Goal: Transaction & Acquisition: Subscribe to service/newsletter

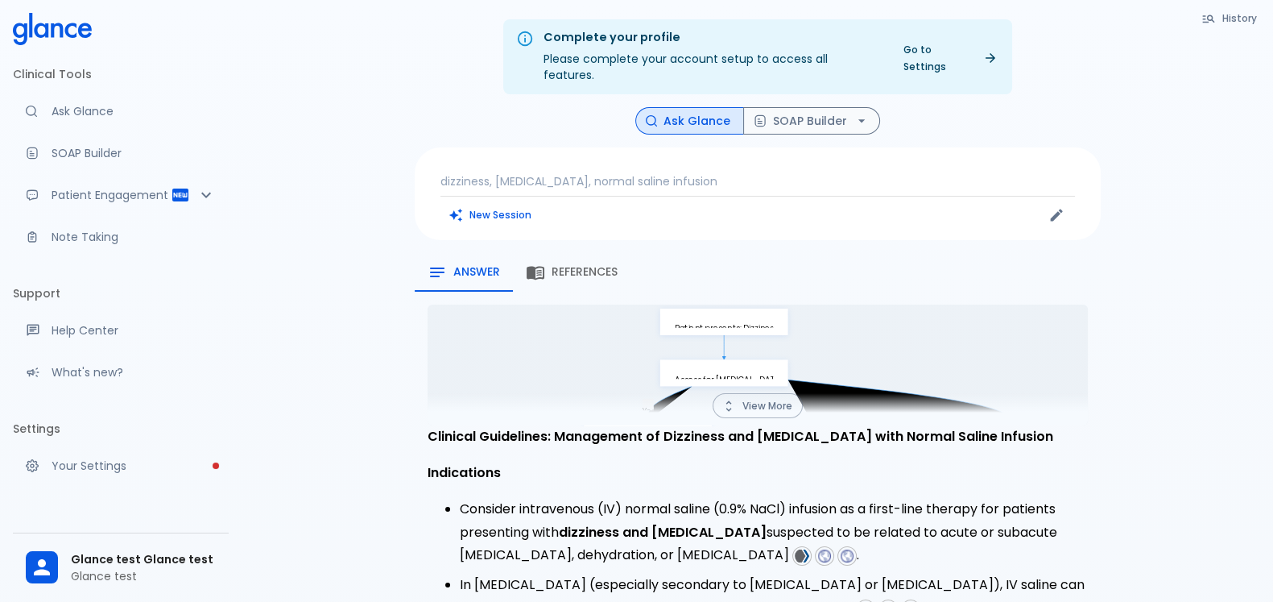
click at [605, 173] on p "dizziness, [MEDICAL_DATA], normal saline infusion" at bounding box center [758, 181] width 635 height 16
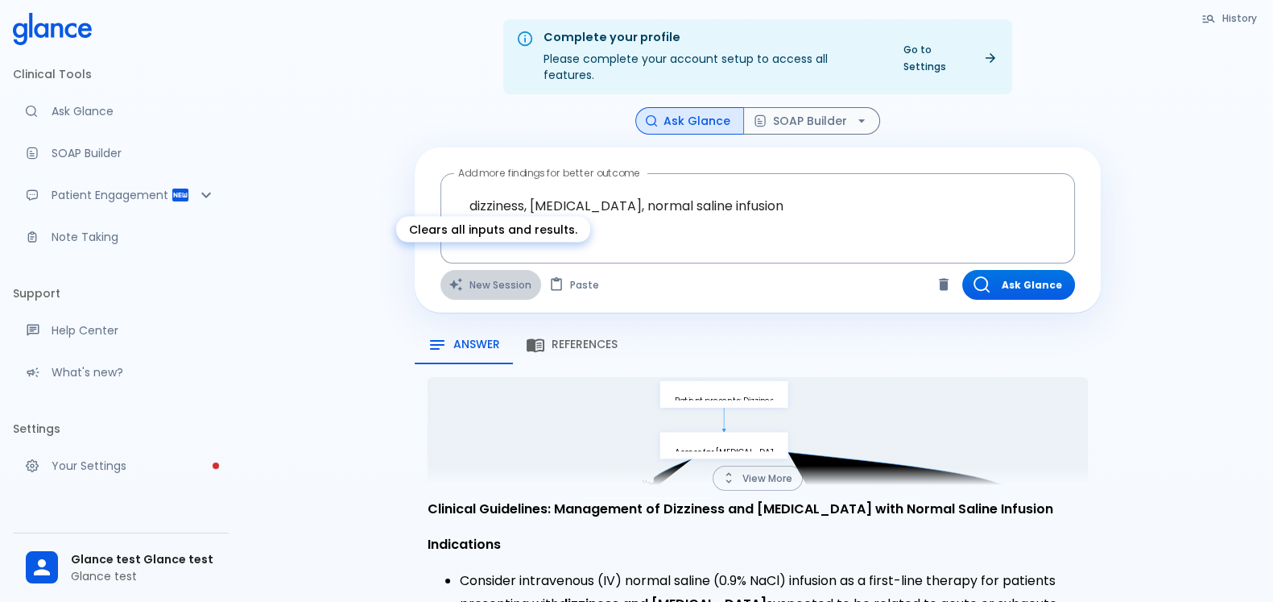
click at [483, 270] on button "New Session" at bounding box center [491, 285] width 101 height 30
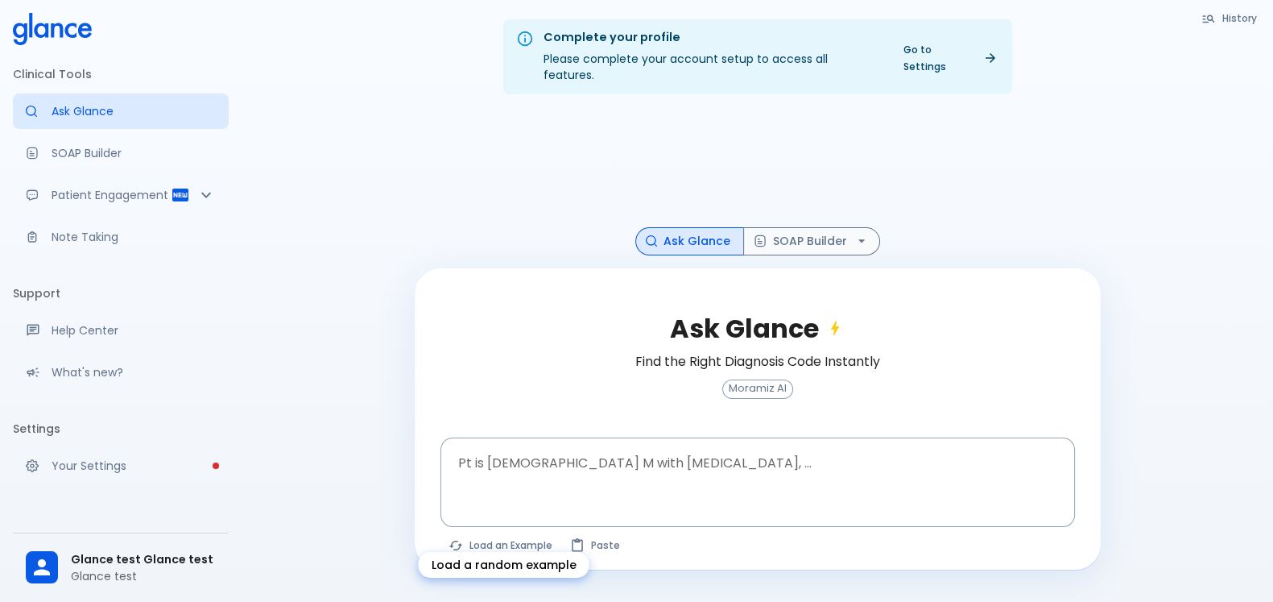
click at [504, 533] on button "Load an Example" at bounding box center [502, 544] width 122 height 23
type textarea "62M, HTN, acute tearing [MEDICAL_DATA] to back, BP 170/95, asymmetric pulses, C…"
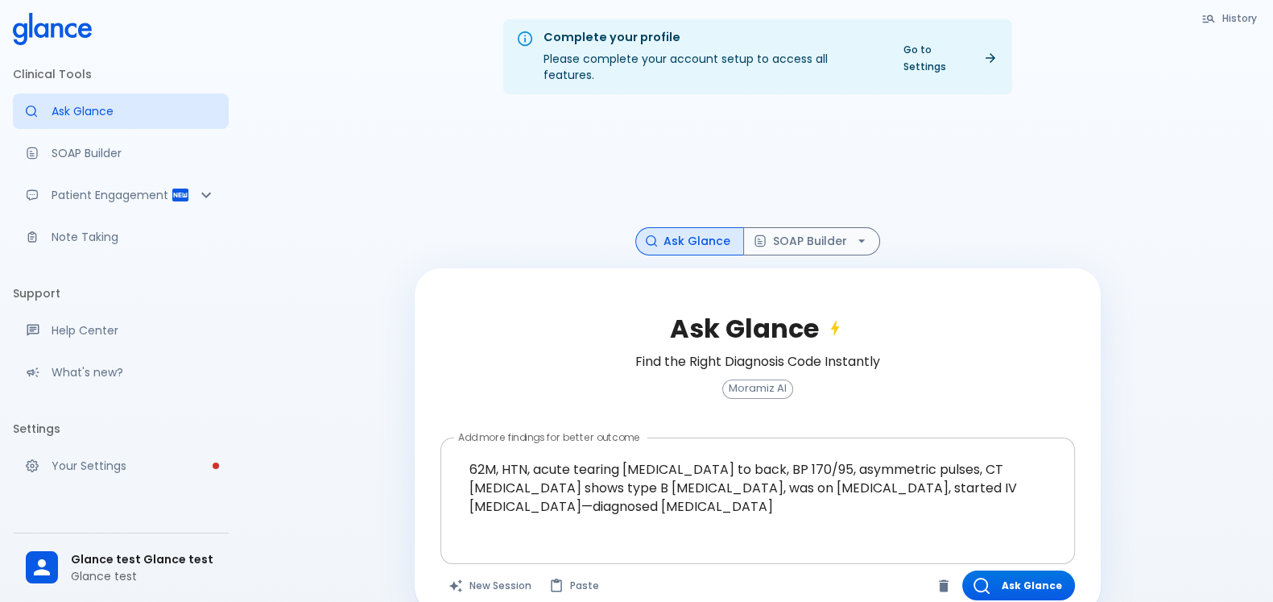
scroll to position [39, 0]
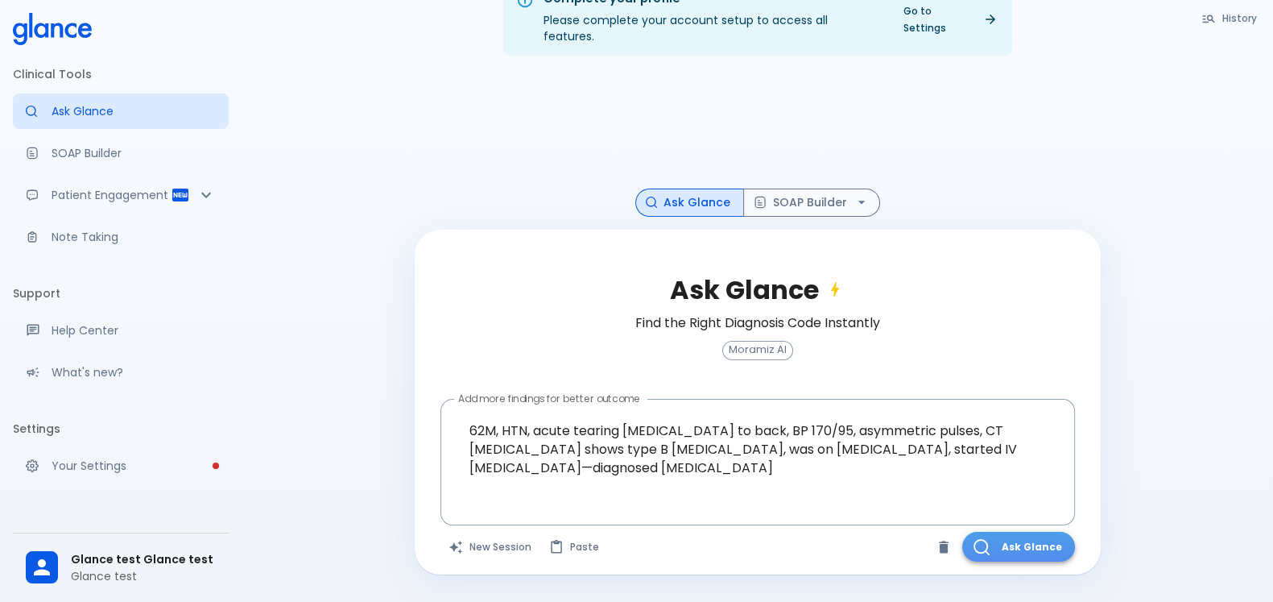
click at [1032, 532] on button "Ask Glance" at bounding box center [1018, 547] width 113 height 30
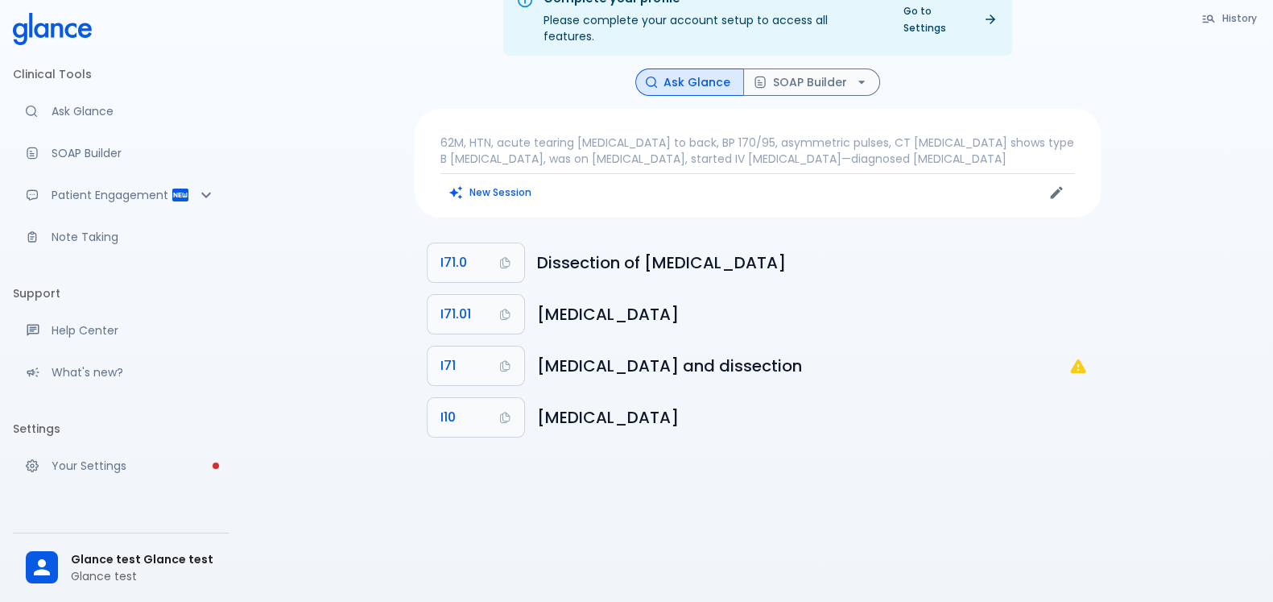
click at [715, 139] on p "62M, HTN, acute tearing [MEDICAL_DATA] to back, BP 170/95, asymmetric pulses, C…" at bounding box center [758, 150] width 635 height 32
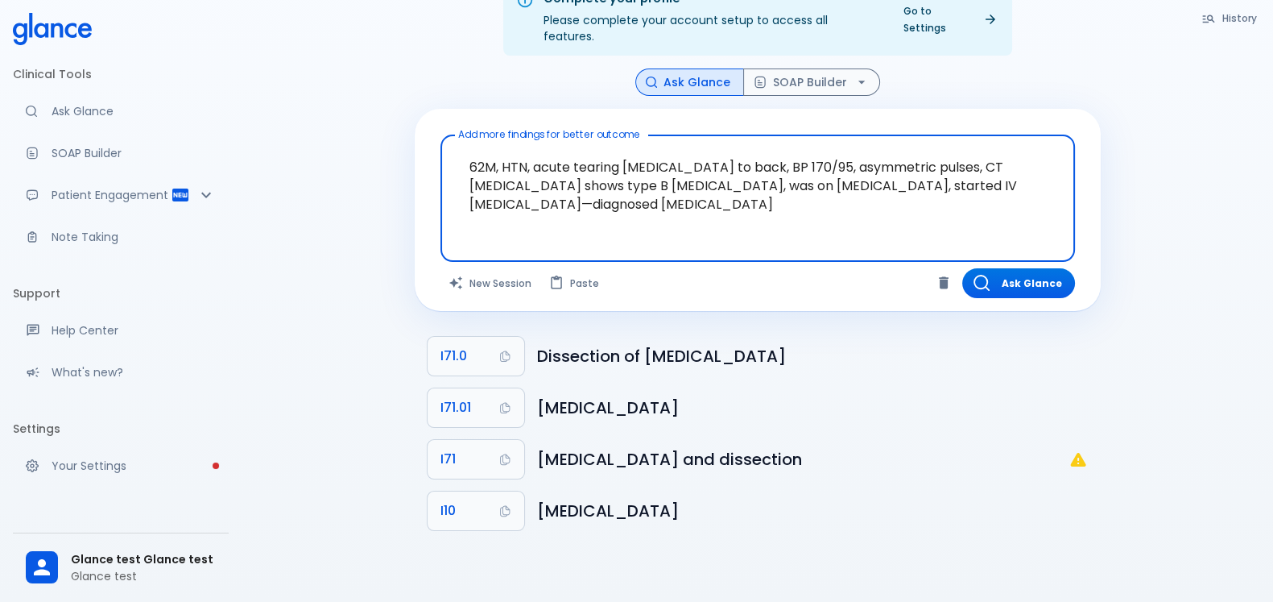
click at [591, 183] on textarea "62M, HTN, acute tearing [MEDICAL_DATA] to back, BP 170/95, asymmetric pulses, C…" at bounding box center [758, 186] width 612 height 88
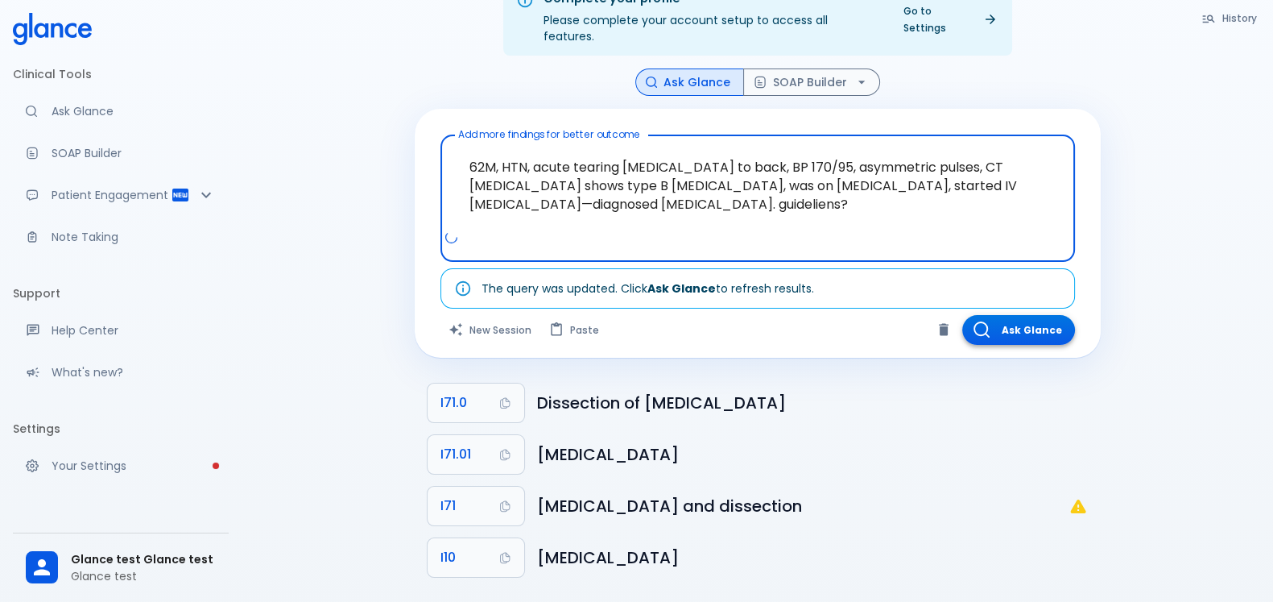
type textarea "62M, HTN, acute tearing [MEDICAL_DATA] to back, BP 170/95, asymmetric pulses, C…"
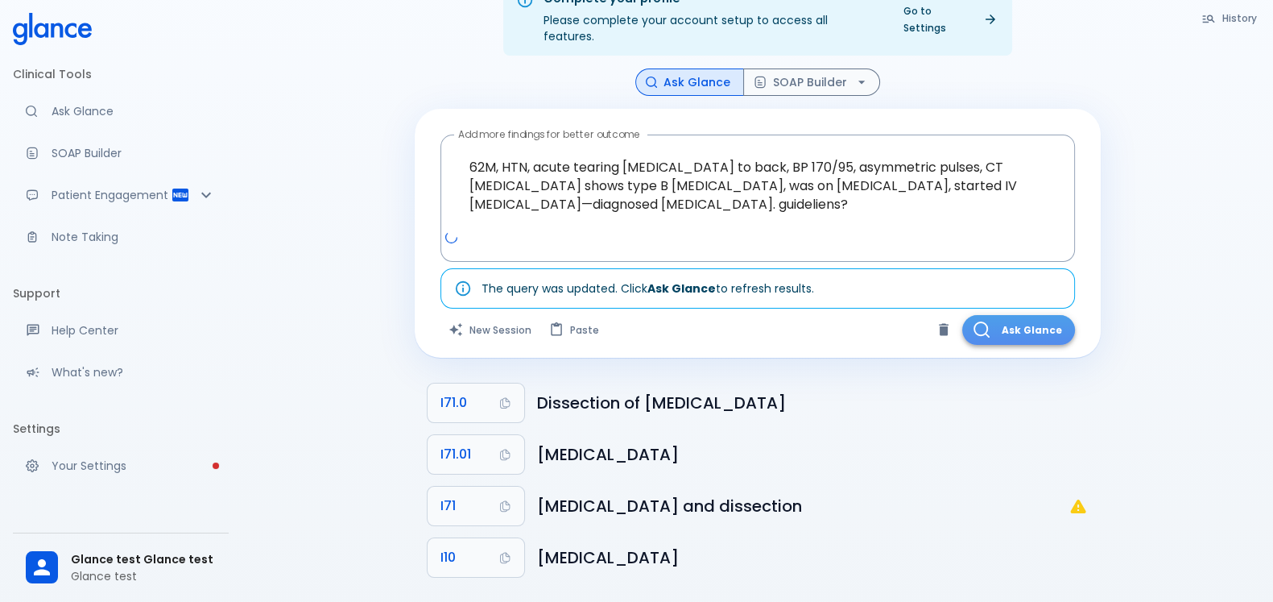
click at [1038, 317] on button "Ask Glance" at bounding box center [1018, 330] width 113 height 30
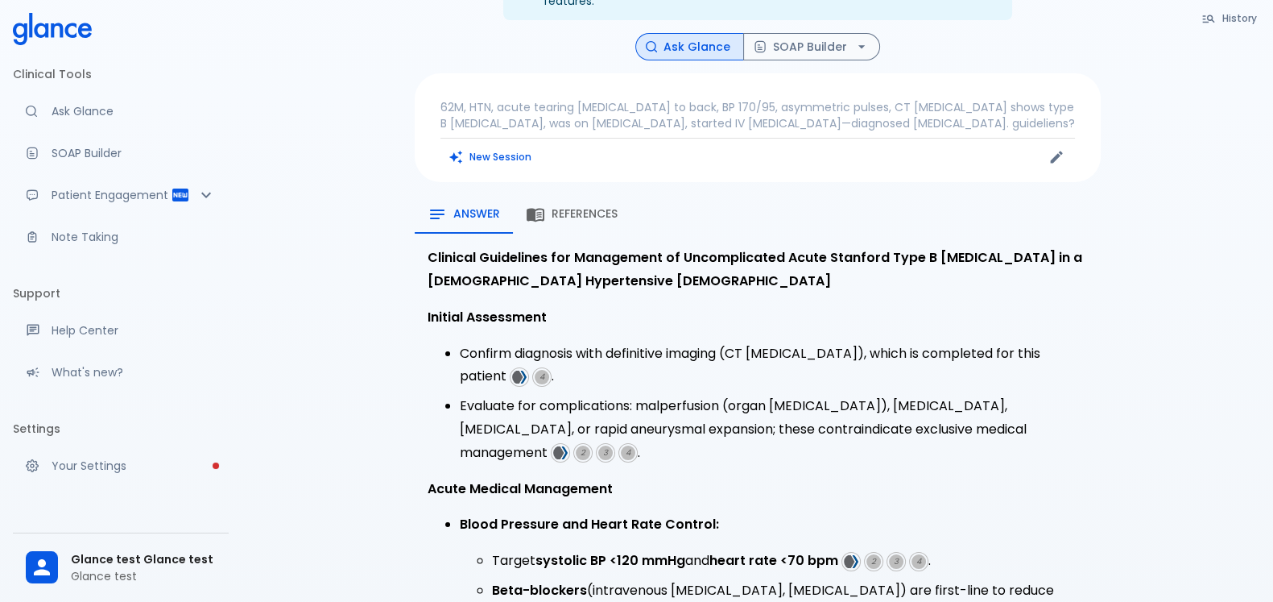
scroll to position [72, 0]
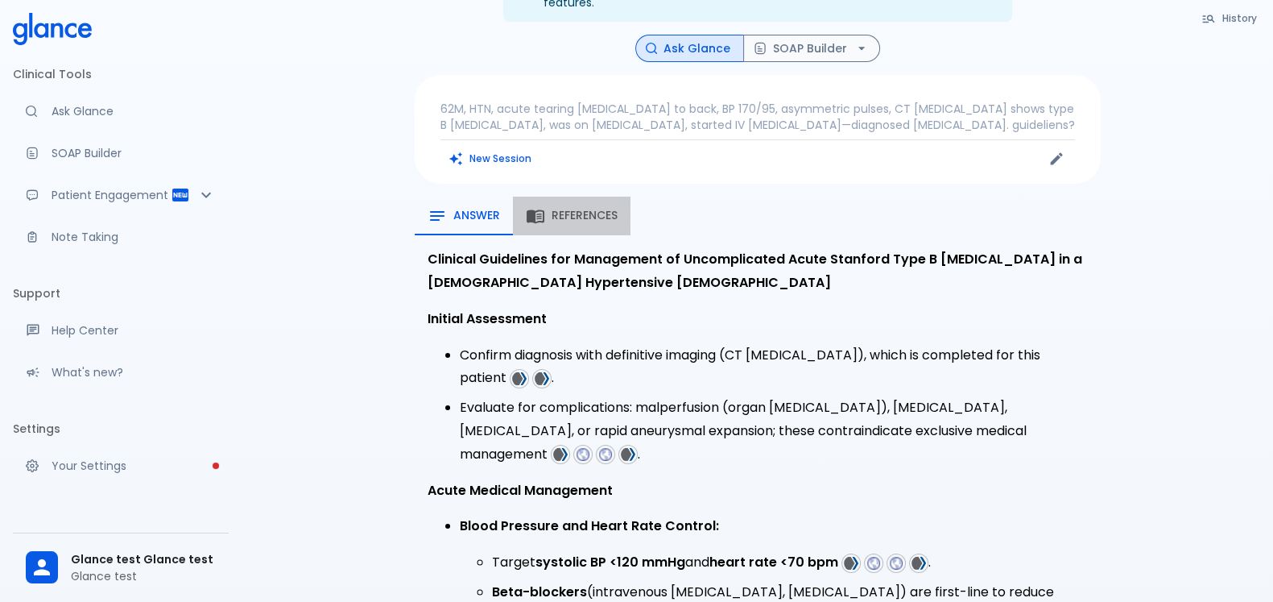
click at [572, 209] on span "References" at bounding box center [585, 216] width 66 height 14
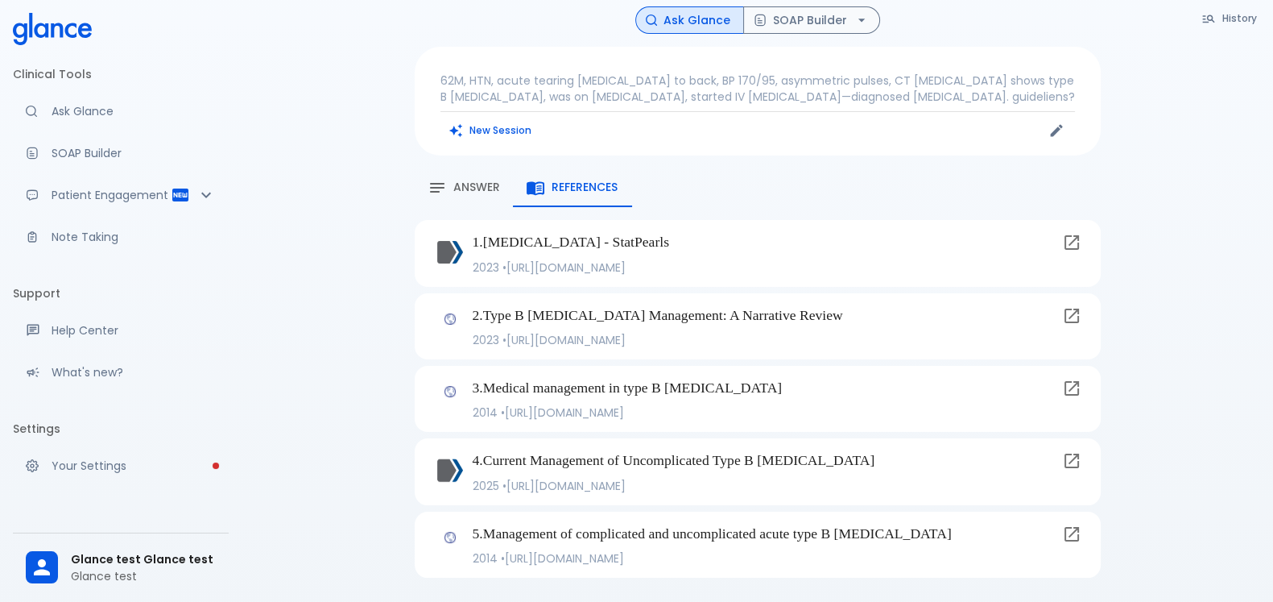
scroll to position [105, 0]
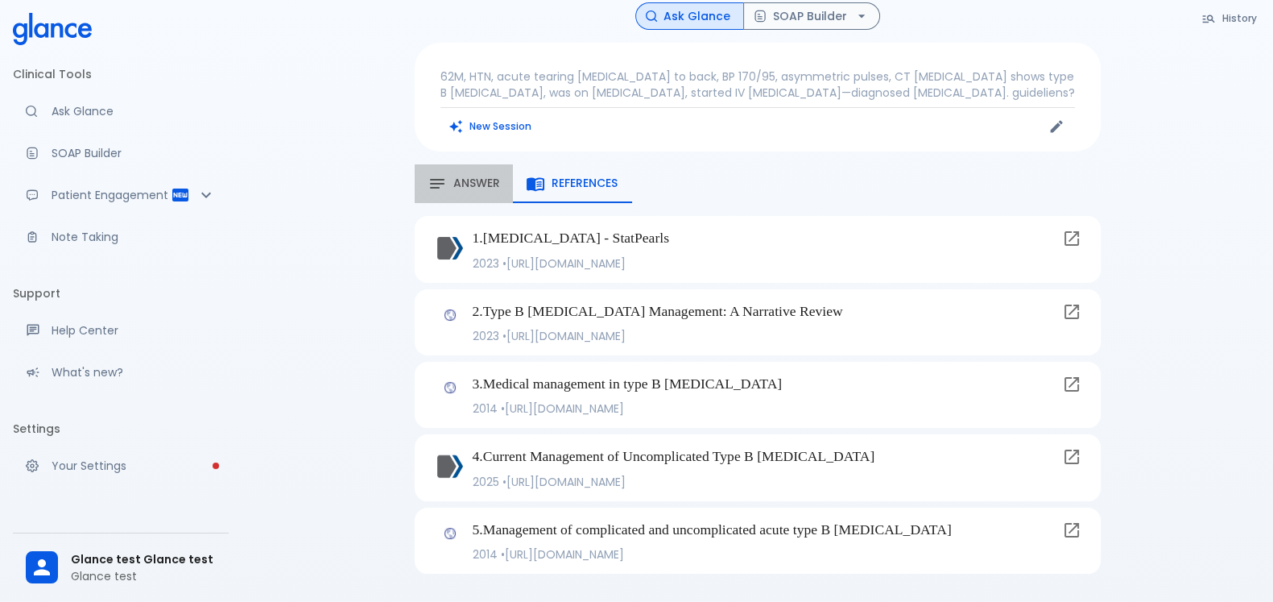
click at [469, 176] on span "Answer" at bounding box center [476, 183] width 47 height 14
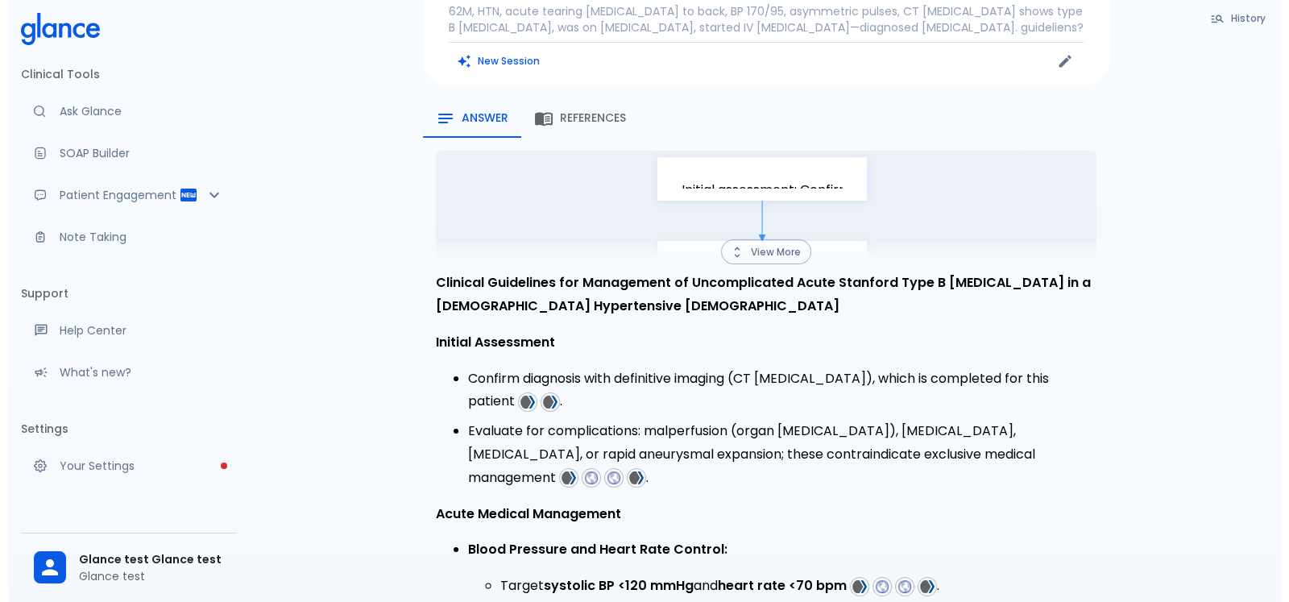
scroll to position [171, 0]
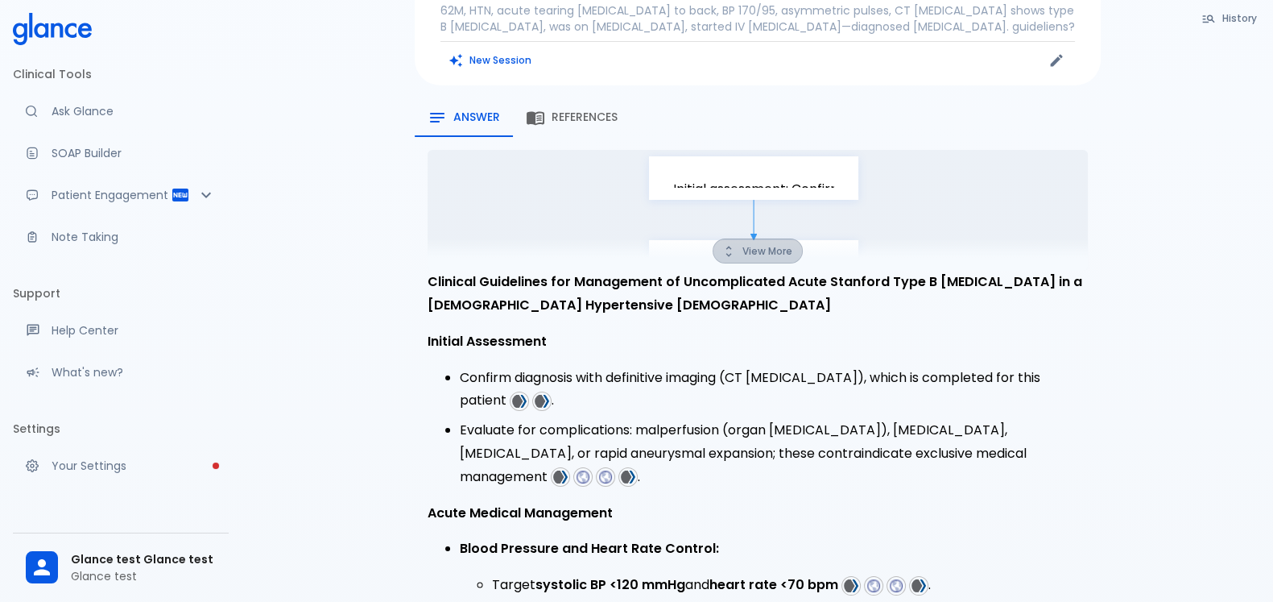
click at [759, 238] on button "View More" at bounding box center [758, 250] width 90 height 25
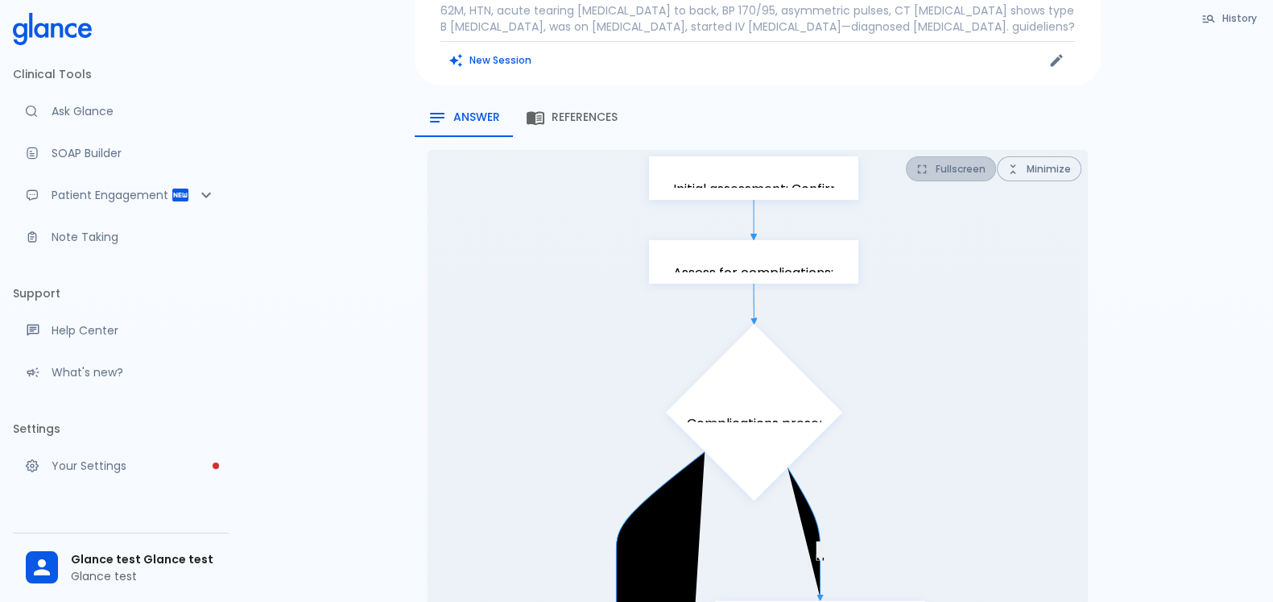
click at [942, 156] on button "Fullscreen" at bounding box center [951, 168] width 90 height 25
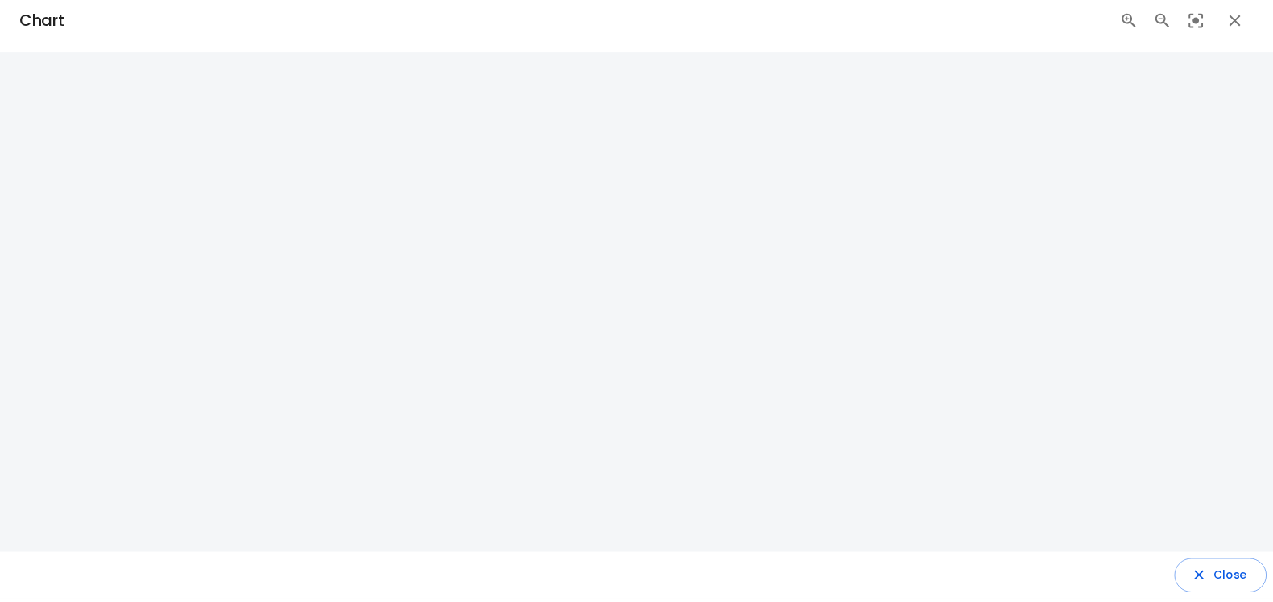
scroll to position [2, 0]
click at [1206, 33] on button "Reset Zoom" at bounding box center [1210, 30] width 27 height 27
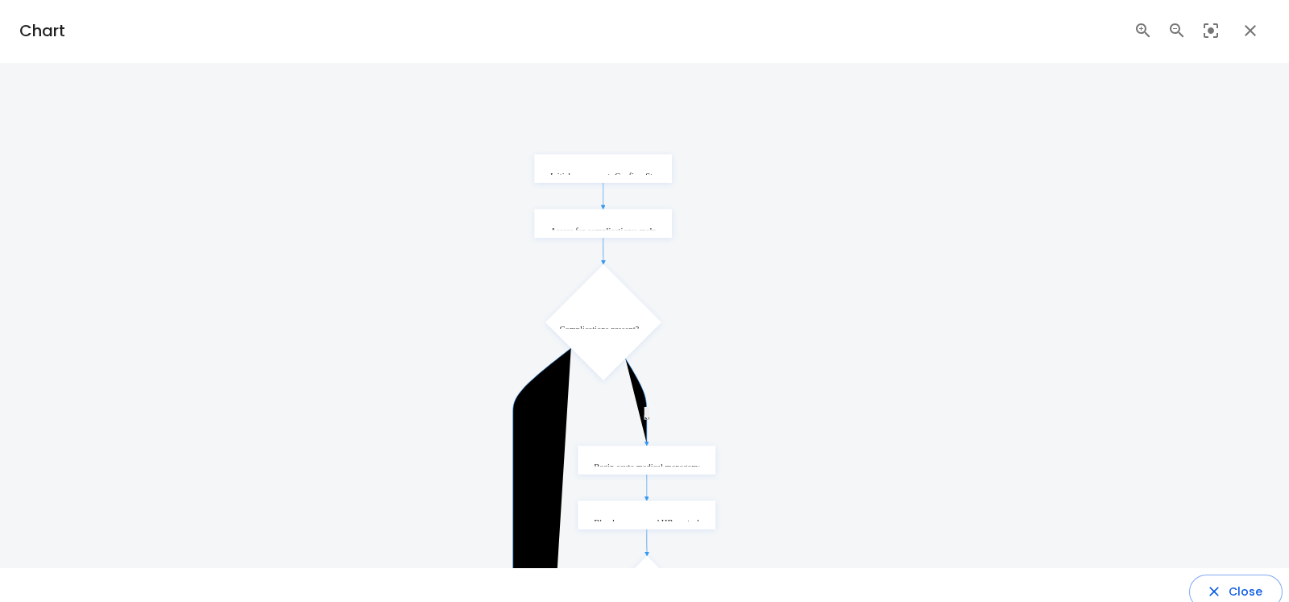
drag, startPoint x: 781, startPoint y: 445, endPoint x: 753, endPoint y: 188, distance: 258.5
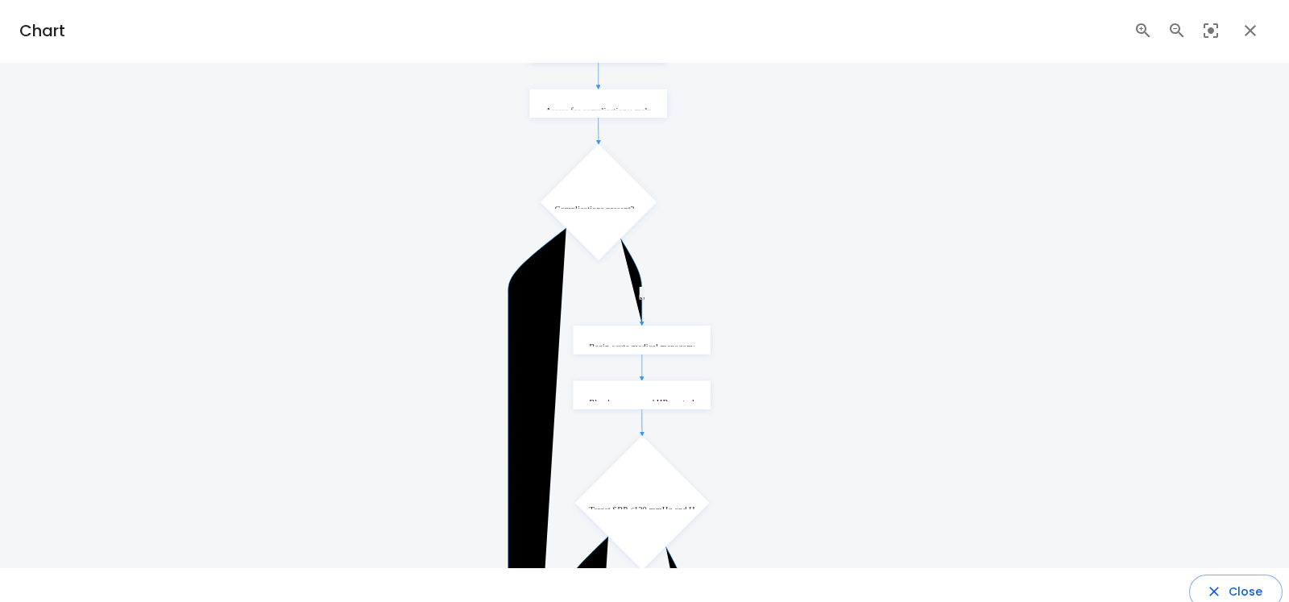
drag, startPoint x: 799, startPoint y: 457, endPoint x: 795, endPoint y: 236, distance: 220.7
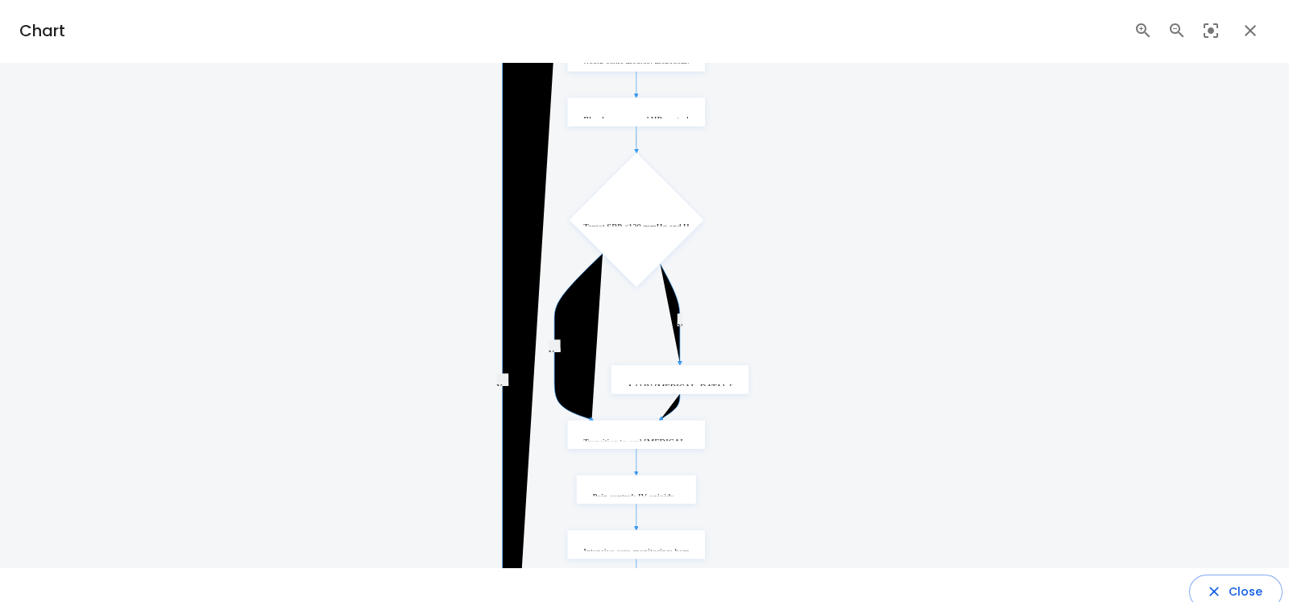
drag, startPoint x: 857, startPoint y: 476, endPoint x: 839, endPoint y: 163, distance: 313.8
click at [839, 163] on div "N Yes Yes N N Yes Initial assessment: Confirm Stanford Type B AD by imaging Ass…" at bounding box center [595, 379] width 846 height 1264
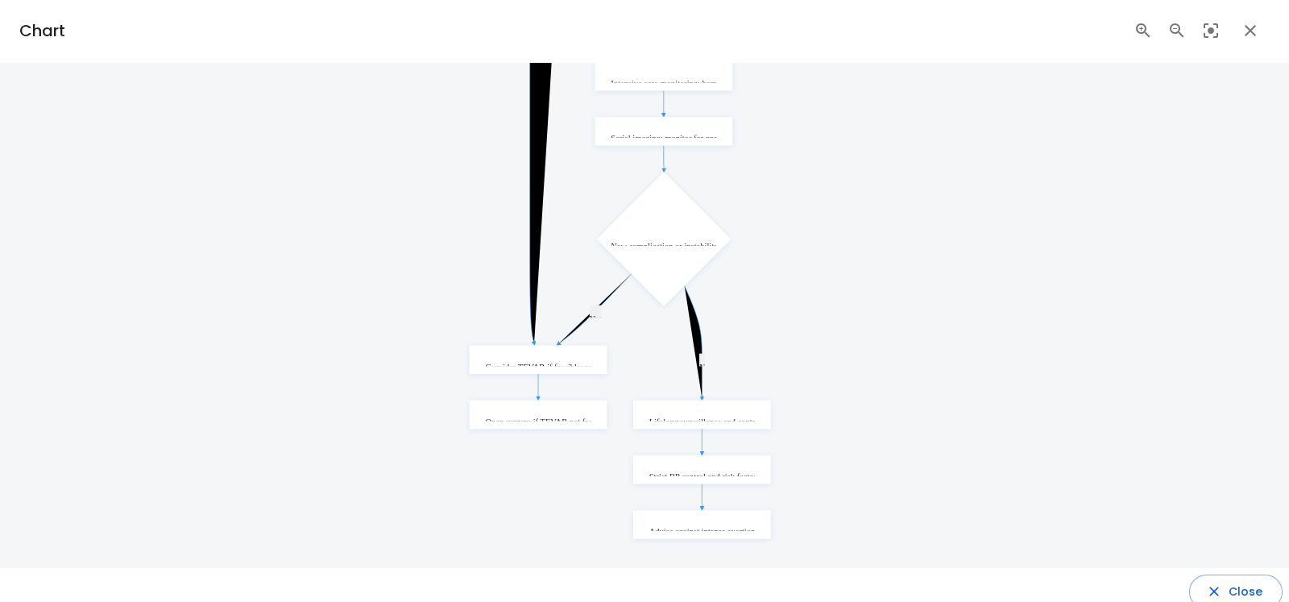
drag, startPoint x: 792, startPoint y: 437, endPoint x: 821, endPoint y: 109, distance: 329.9
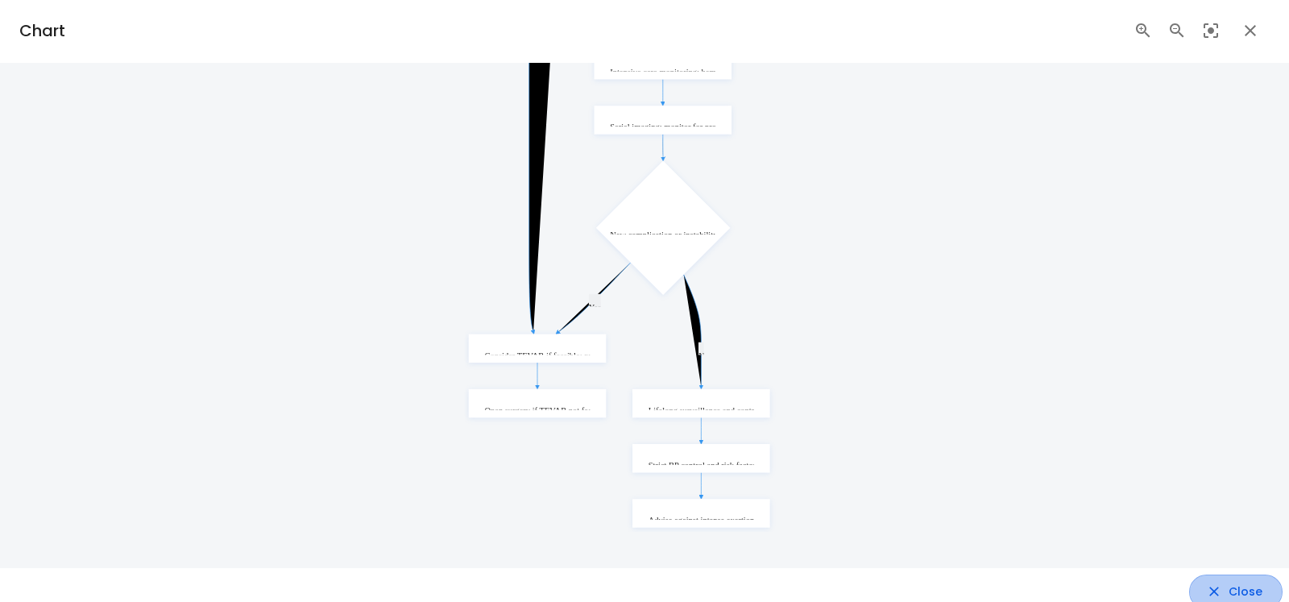
click at [1207, 590] on icon "button" at bounding box center [1214, 591] width 16 height 16
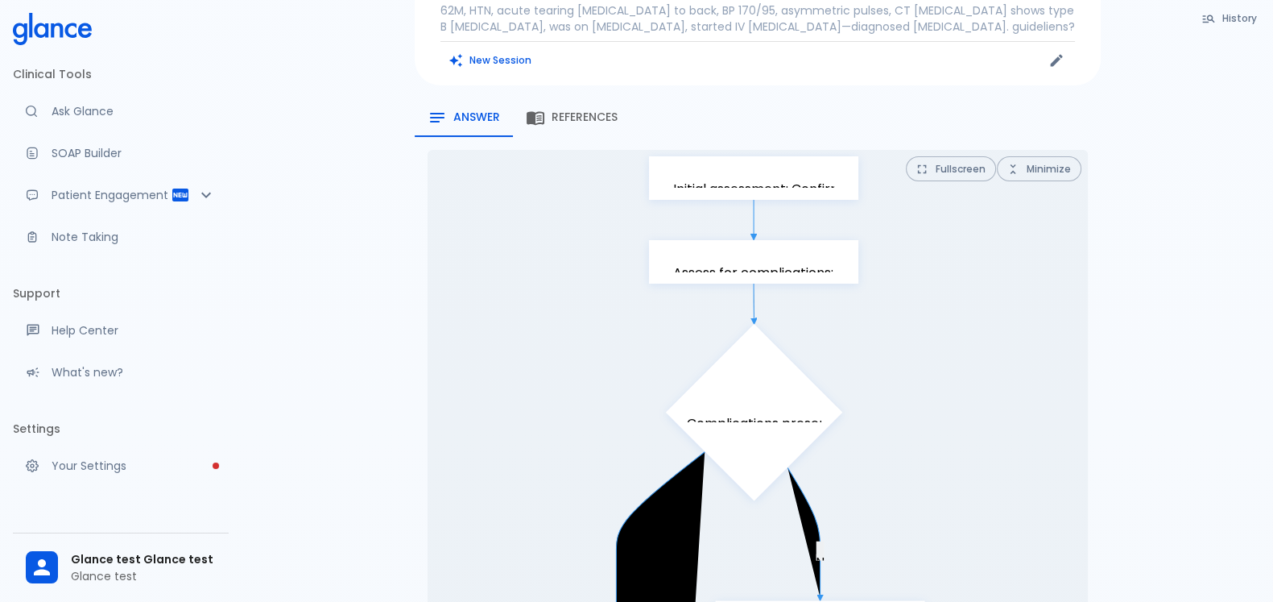
scroll to position [0, 0]
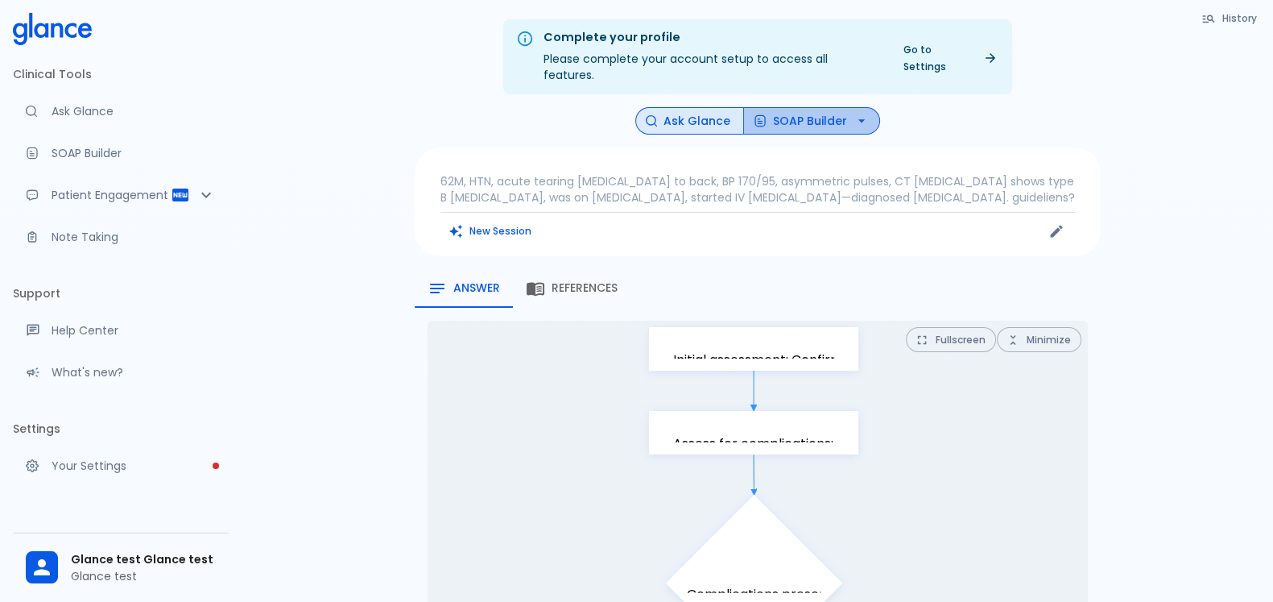
click at [833, 114] on button "SOAP Builder" at bounding box center [811, 121] width 137 height 28
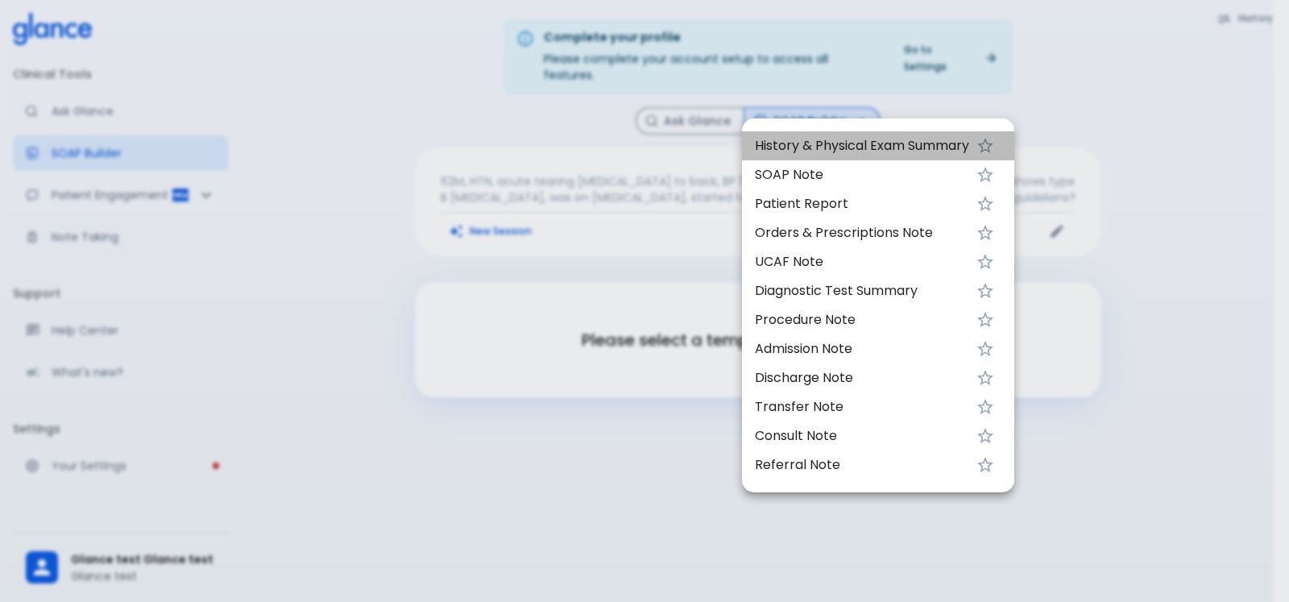
click at [872, 144] on span "History & Physical Exam Summary" at bounding box center [862, 145] width 214 height 19
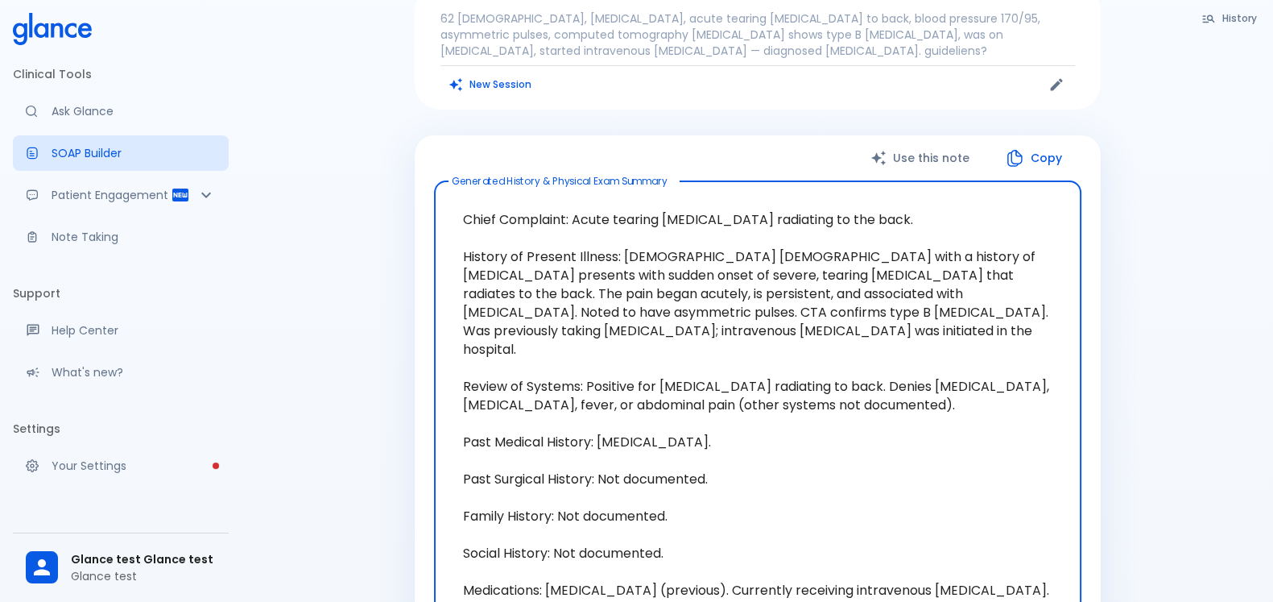
scroll to position [164, 0]
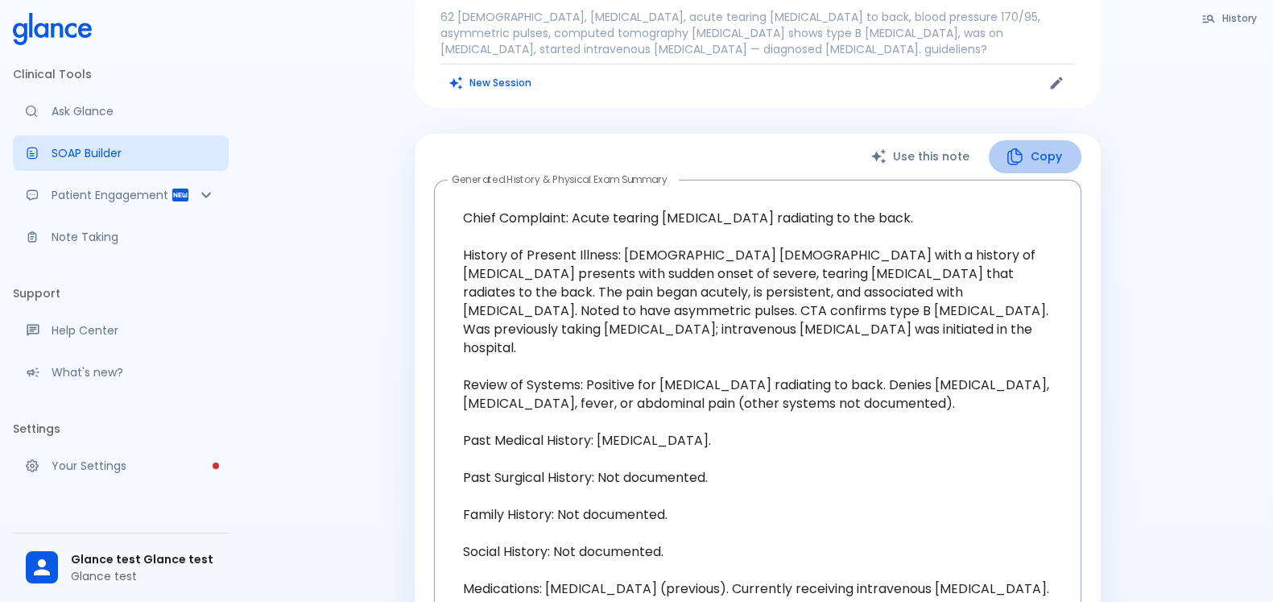
click at [1056, 141] on button "Copy" at bounding box center [1035, 156] width 93 height 33
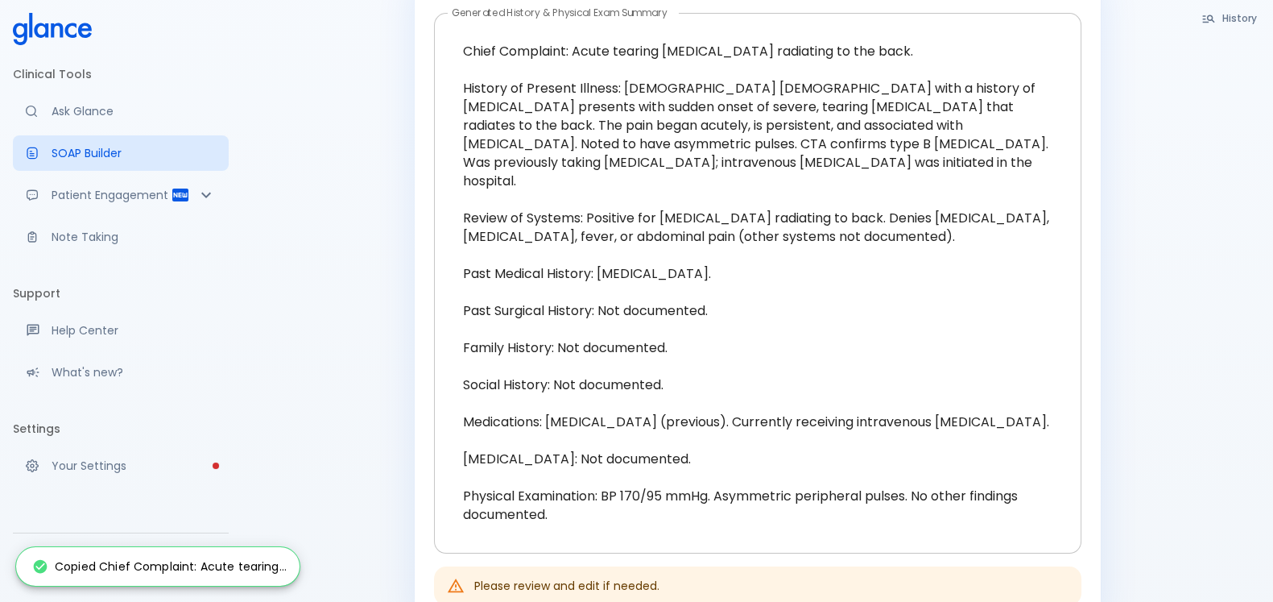
scroll to position [332, 0]
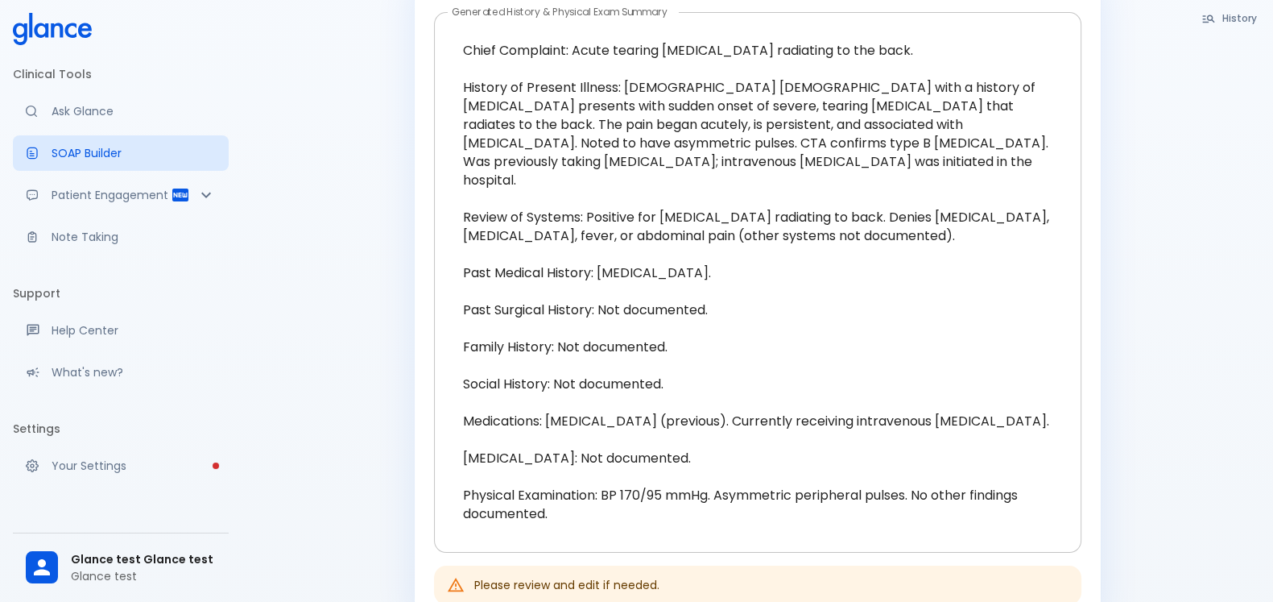
click at [486, 312] on textarea "Chief Complaint: Acute tearing [MEDICAL_DATA] radiating to the back. History of…" at bounding box center [757, 282] width 625 height 514
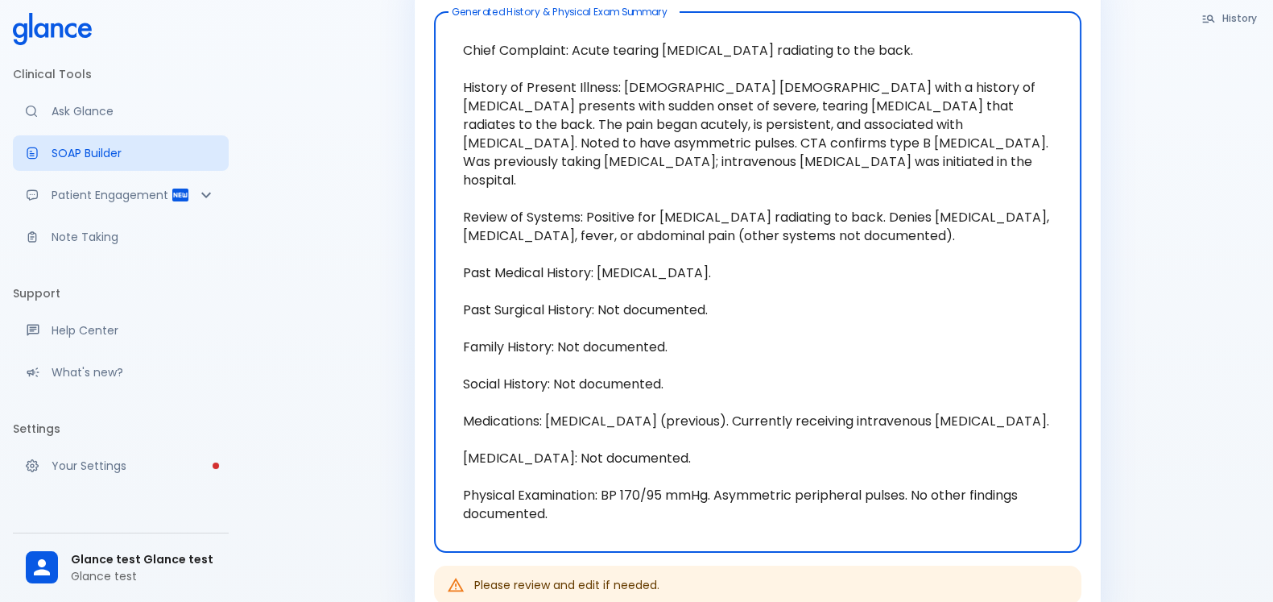
click at [486, 312] on textarea "Chief Complaint: Acute tearing [MEDICAL_DATA] radiating to the back. History of…" at bounding box center [757, 282] width 625 height 514
click at [625, 370] on textarea "Chief Complaint: Acute tearing [MEDICAL_DATA] radiating to the back. History of…" at bounding box center [757, 282] width 625 height 514
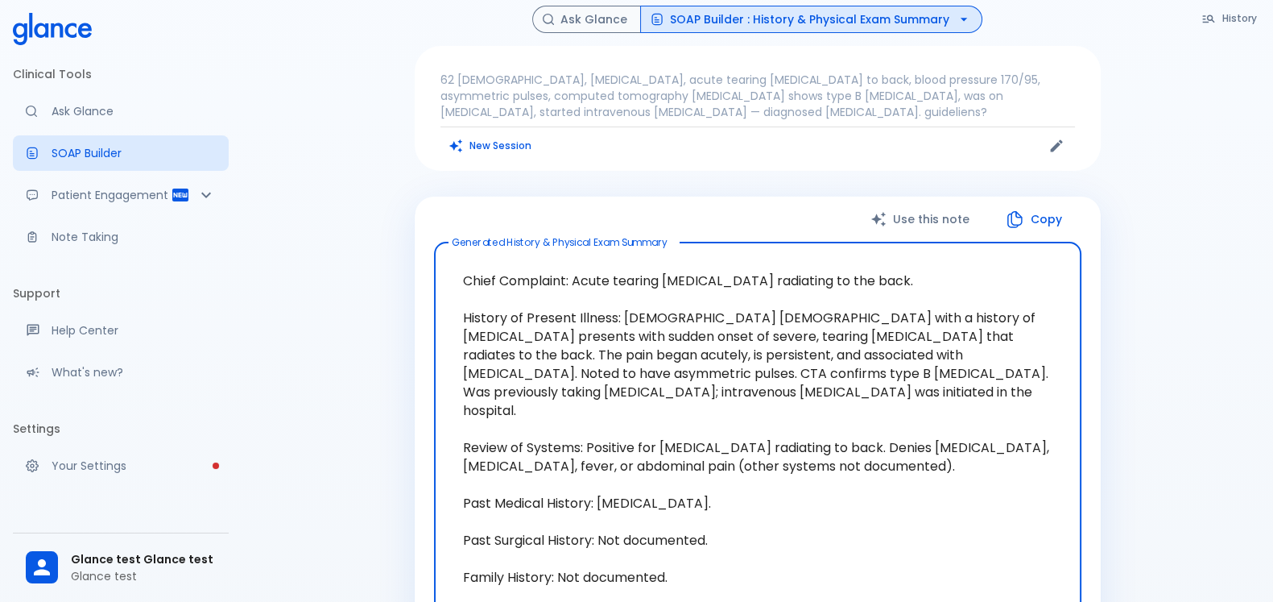
scroll to position [0, 0]
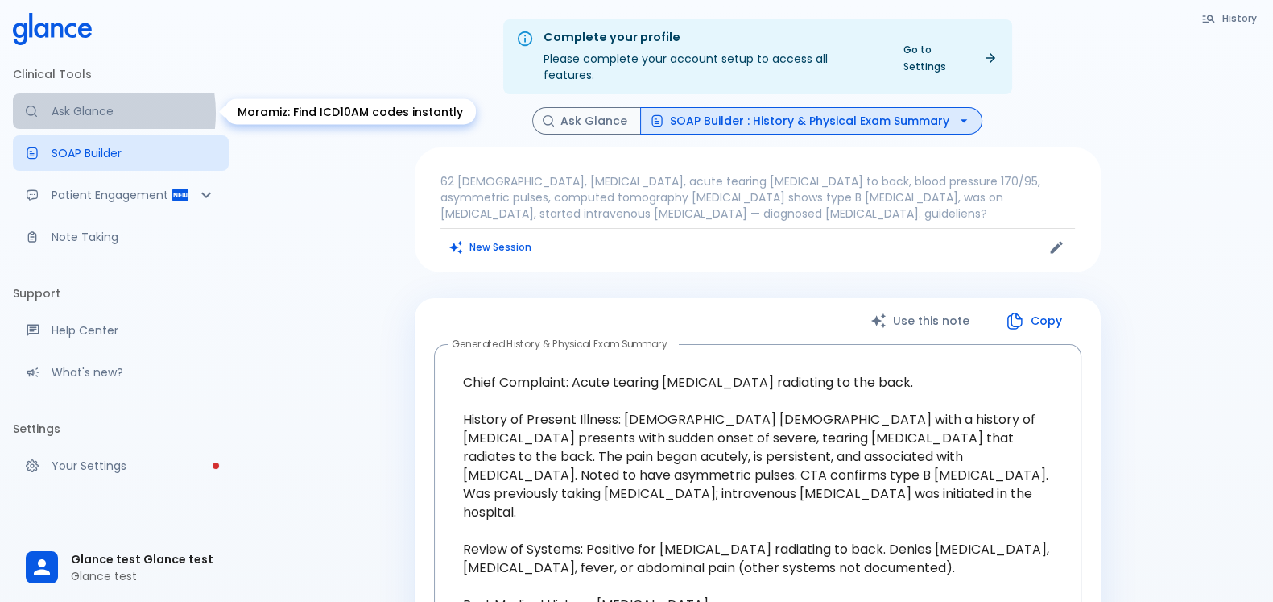
click at [76, 113] on p "Ask Glance" at bounding box center [134, 111] width 164 height 16
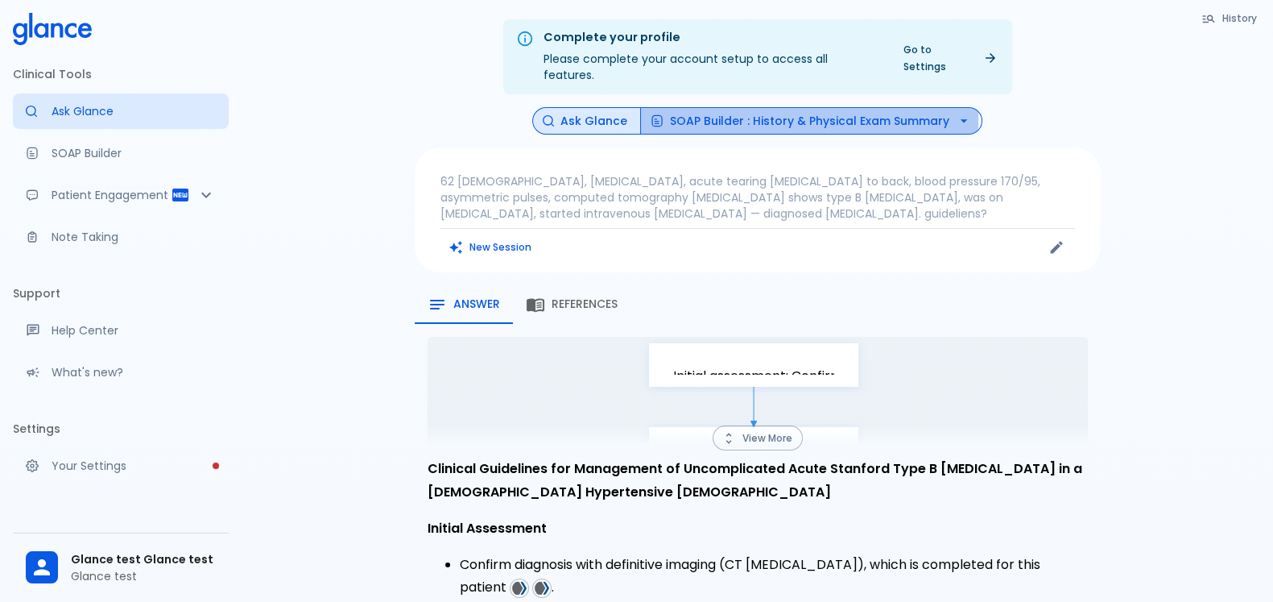
click at [717, 107] on button "SOAP Builder : History & Physical Exam Summary" at bounding box center [811, 121] width 342 height 28
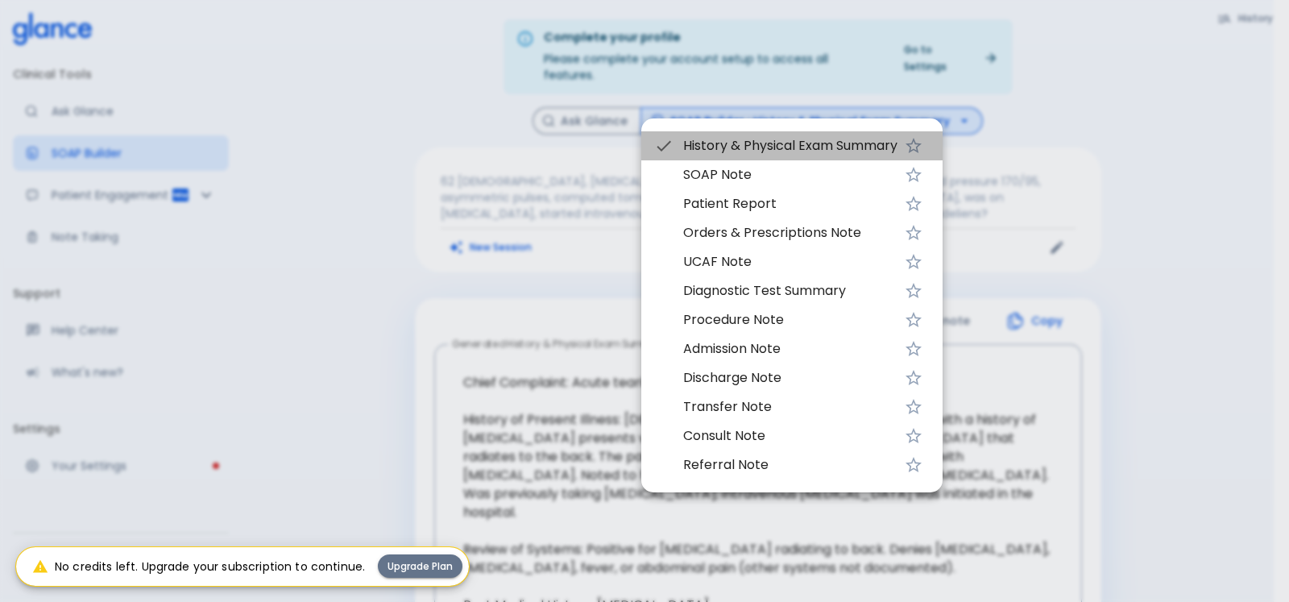
click at [777, 147] on span "History & Physical Exam Summary" at bounding box center [790, 145] width 214 height 19
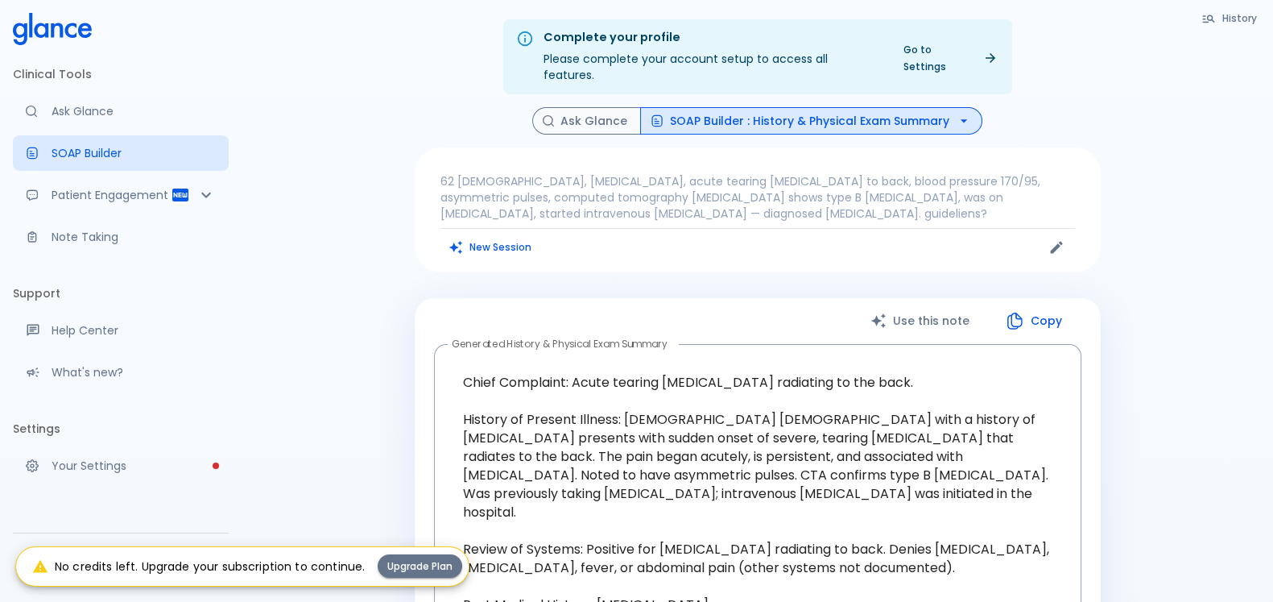
click at [758, 107] on button "SOAP Builder : History & Physical Exam Summary" at bounding box center [811, 121] width 342 height 28
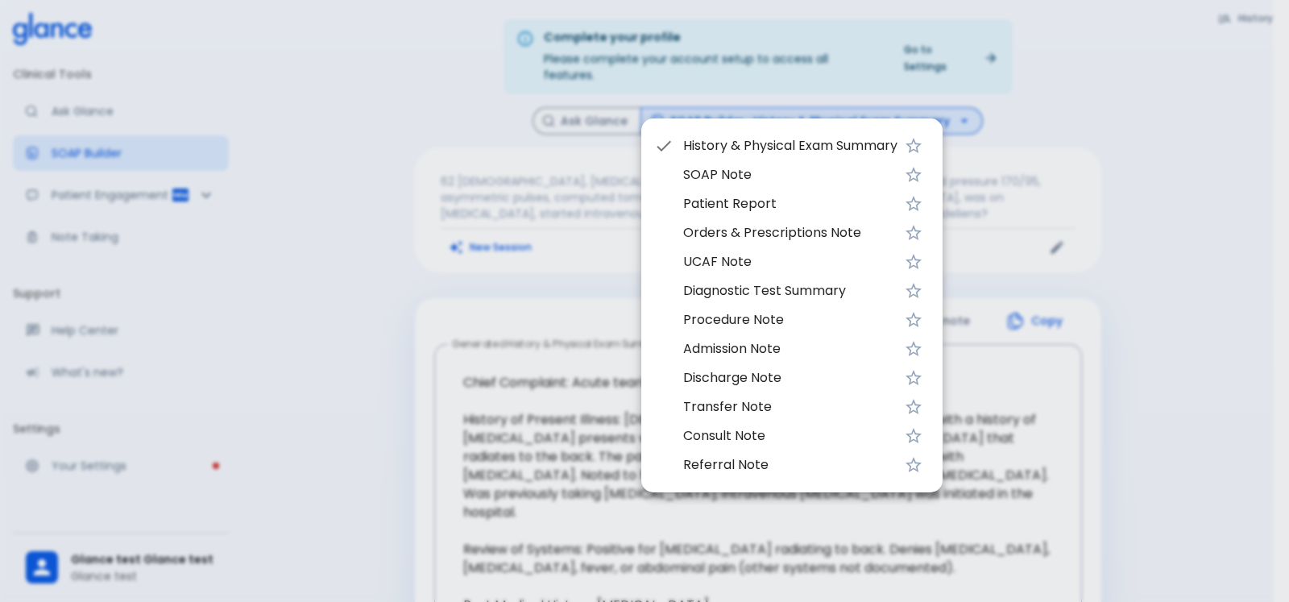
click at [442, 127] on div at bounding box center [644, 301] width 1289 height 602
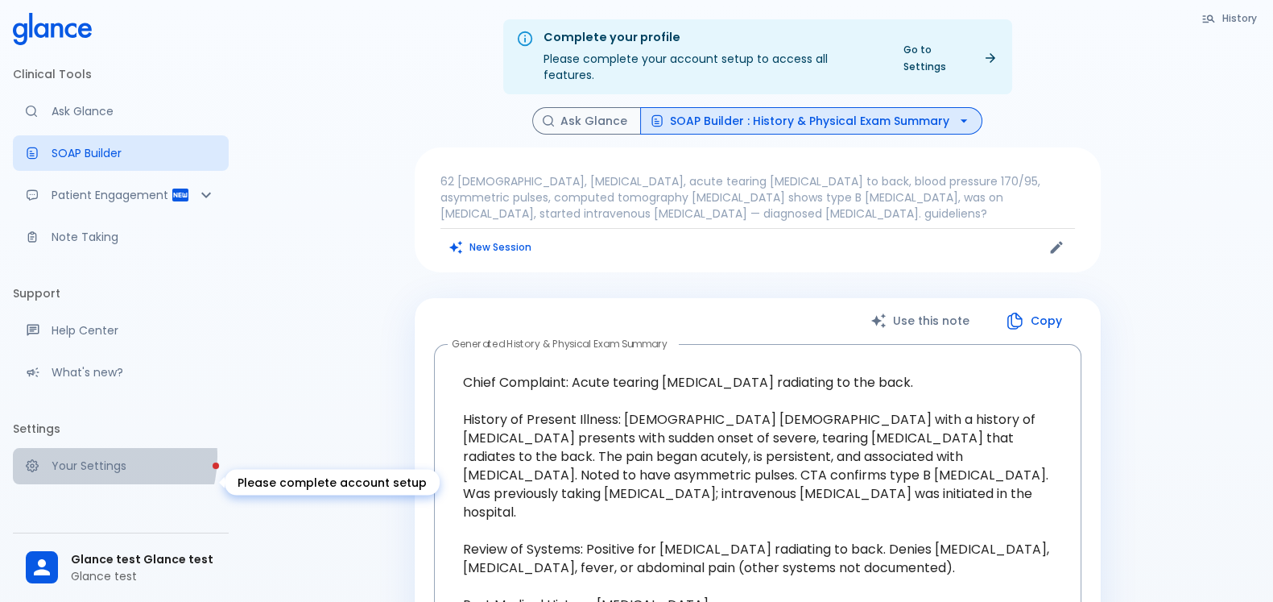
click at [100, 472] on link "Your Settings" at bounding box center [121, 465] width 216 height 35
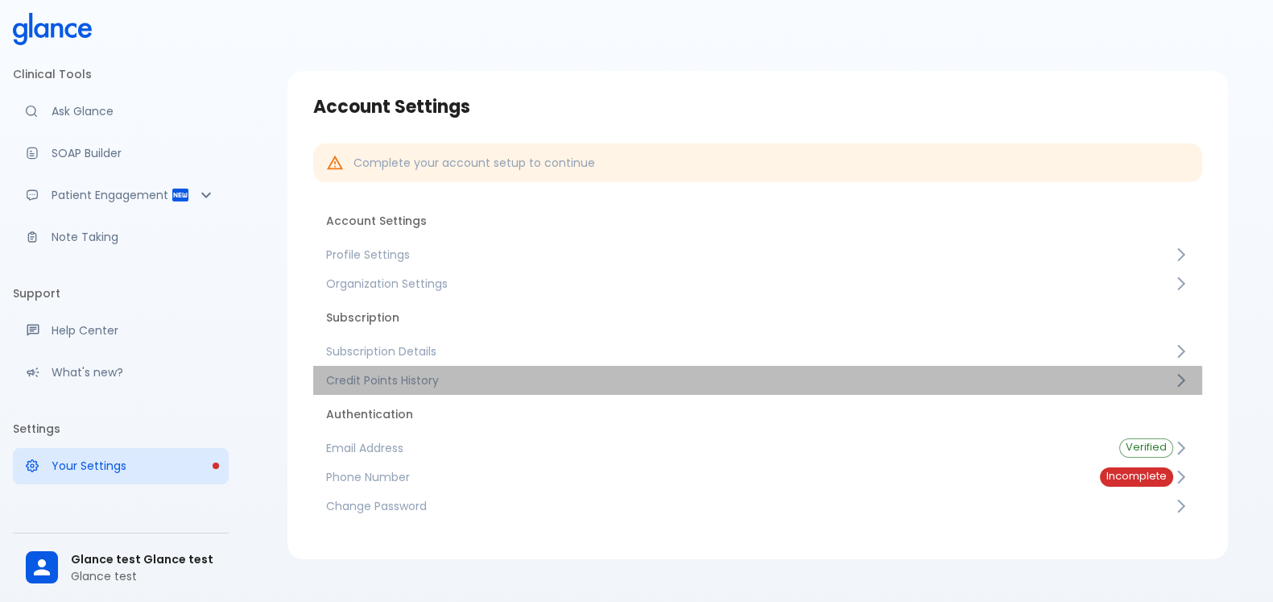
click at [439, 379] on span "Credit Points History" at bounding box center [749, 380] width 847 height 16
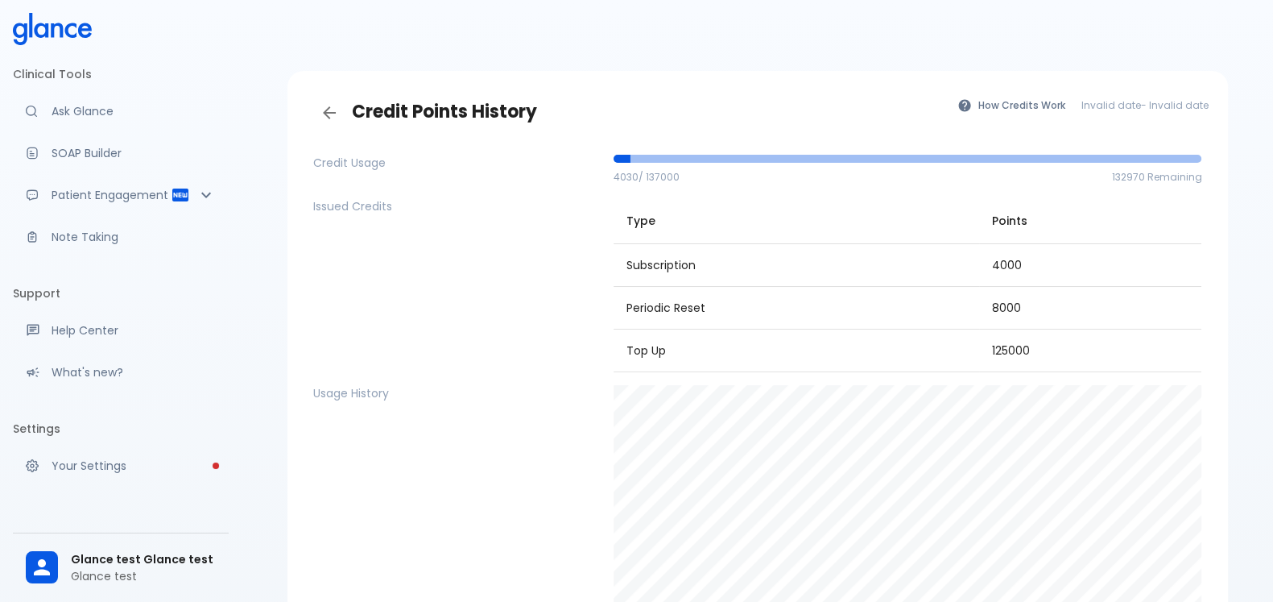
click at [656, 177] on span "4030 / 137000" at bounding box center [647, 177] width 66 height 14
click at [979, 105] on button "How Credits Work" at bounding box center [1013, 104] width 126 height 23
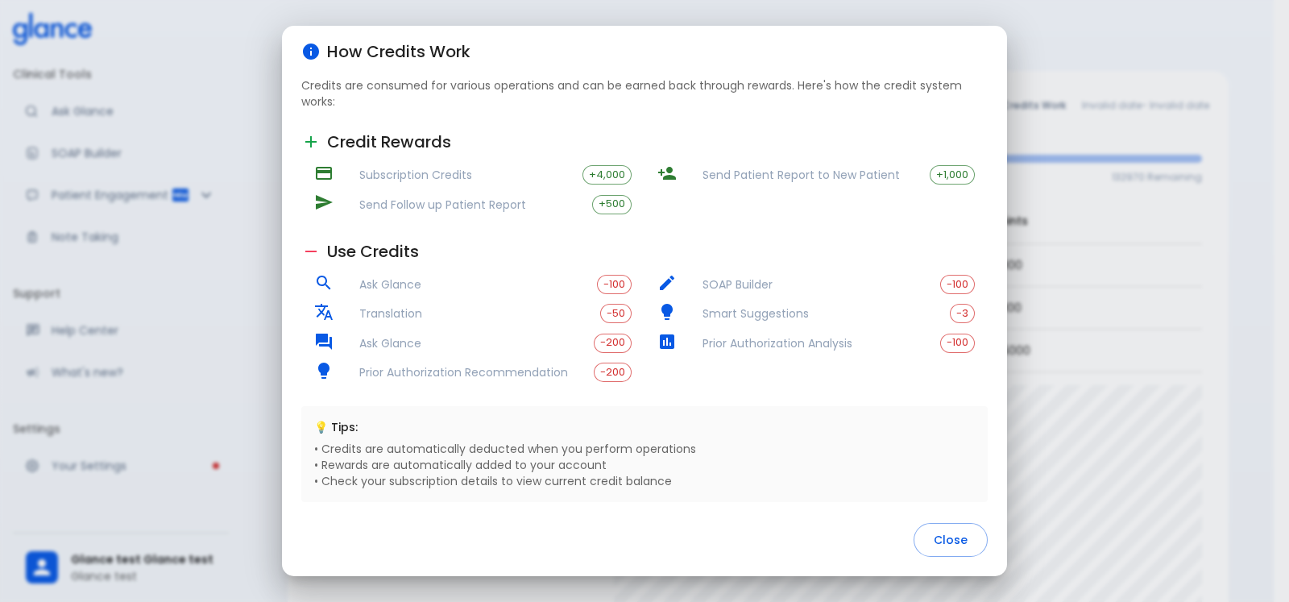
click at [393, 205] on span "Send Follow up Patient Report" at bounding box center [475, 205] width 233 height 16
click at [332, 258] on h6 "Use Credits" at bounding box center [644, 251] width 686 height 26
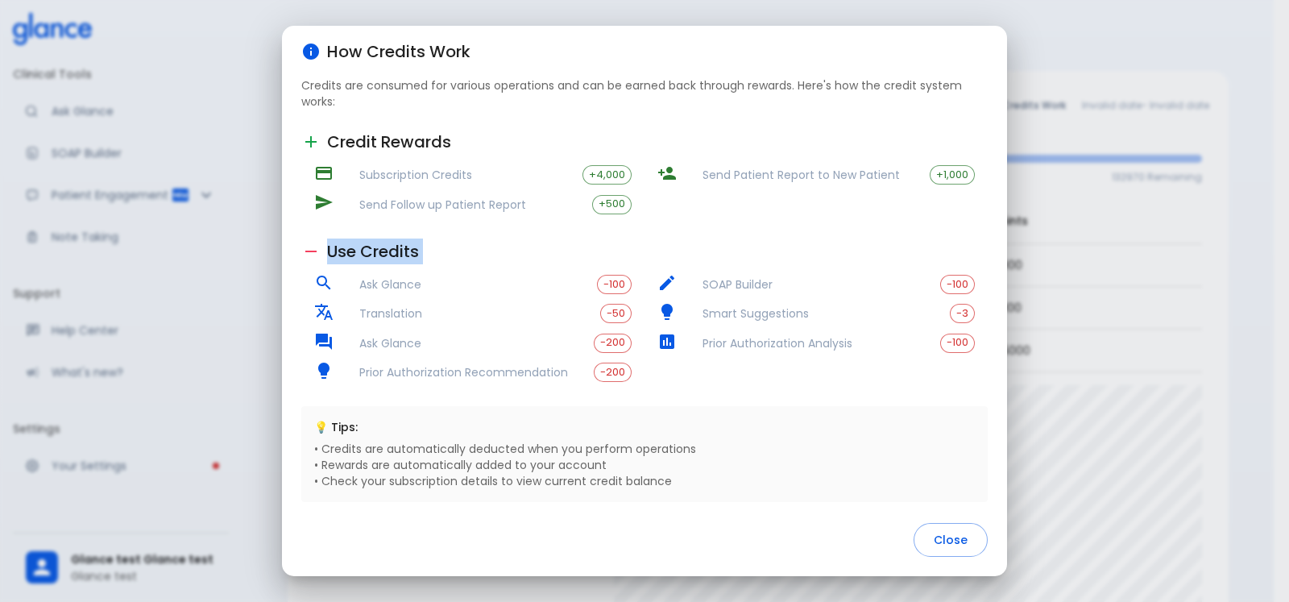
click at [332, 258] on h6 "Use Credits" at bounding box center [644, 251] width 686 height 26
click at [407, 289] on span "Ask Glance" at bounding box center [478, 284] width 238 height 16
click at [604, 283] on span "-100" at bounding box center [614, 285] width 33 height 12
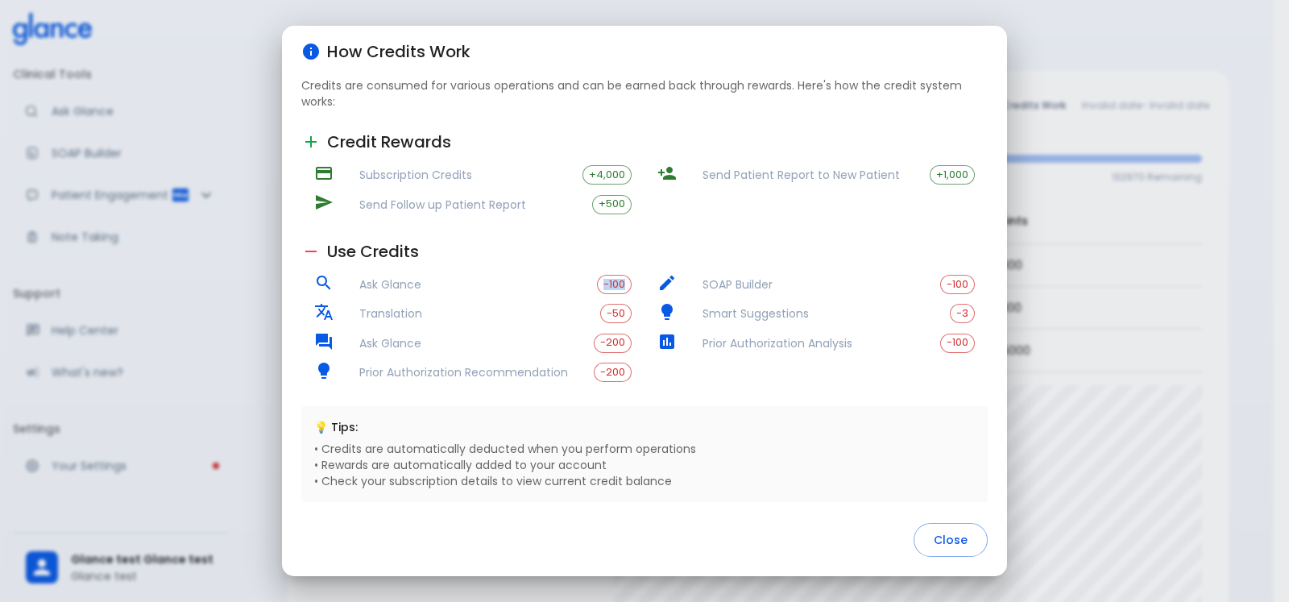
click at [604, 283] on span "-100" at bounding box center [614, 285] width 33 height 12
click at [950, 314] on span "-3" at bounding box center [961, 314] width 23 height 12
click at [956, 531] on button "Close" at bounding box center [950, 540] width 74 height 35
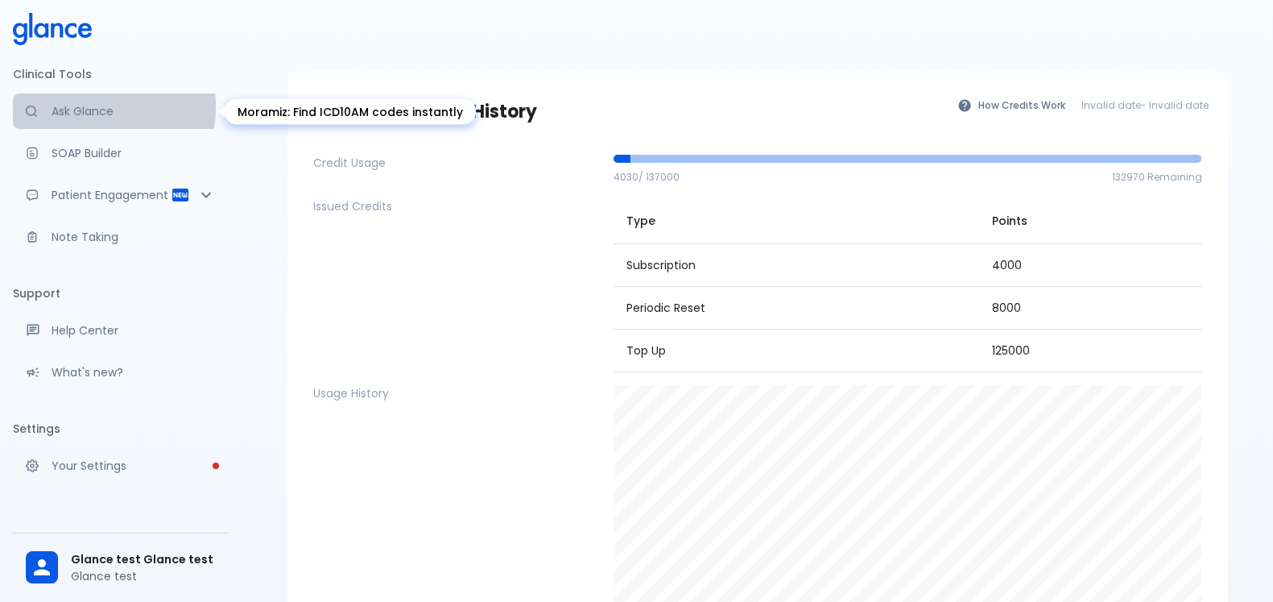
click at [68, 106] on p "Ask Glance" at bounding box center [134, 111] width 164 height 16
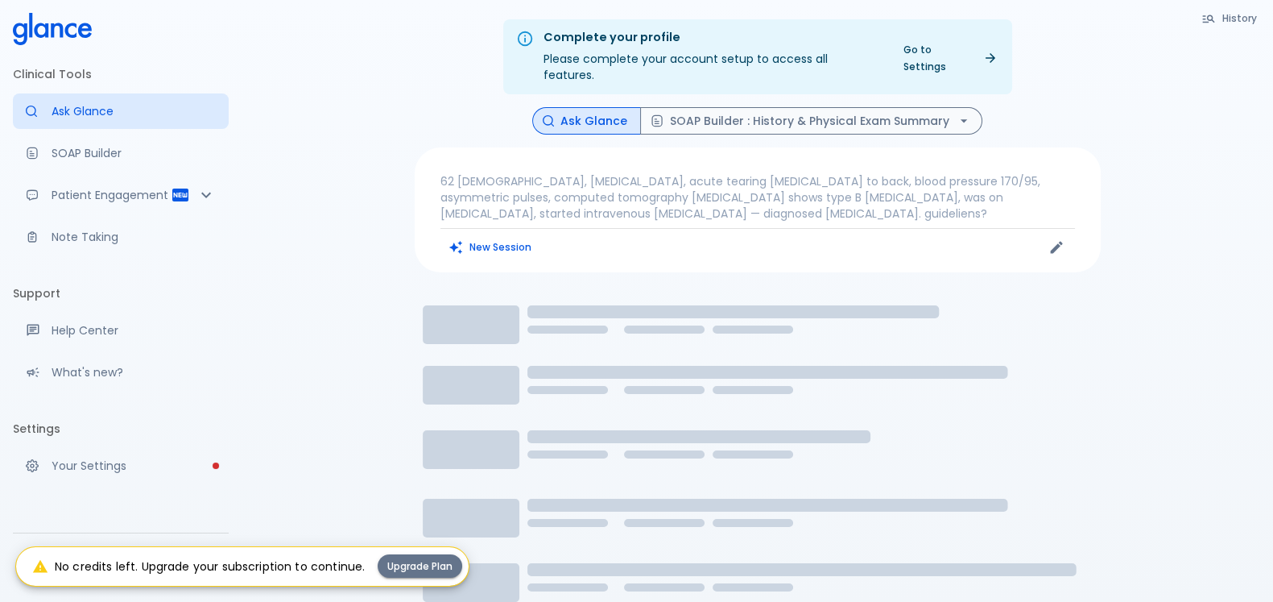
click at [734, 192] on p "62 [DEMOGRAPHIC_DATA], [MEDICAL_DATA], acute tearing [MEDICAL_DATA] to back, bl…" at bounding box center [758, 197] width 635 height 48
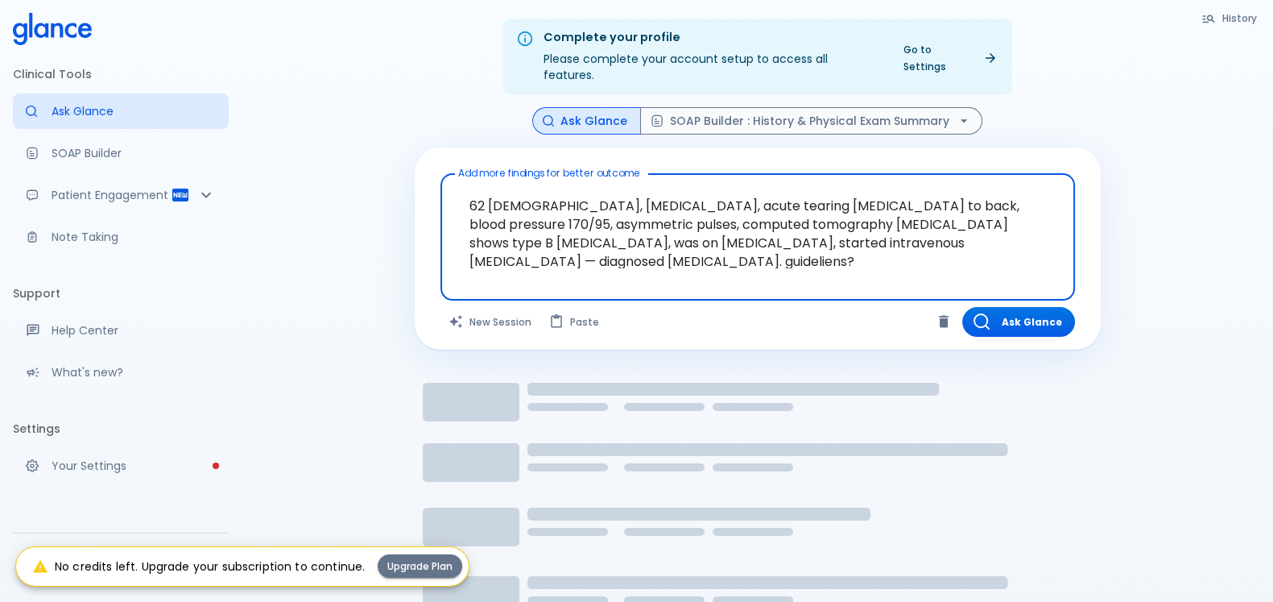
click at [1059, 235] on textarea "62 [DEMOGRAPHIC_DATA], [MEDICAL_DATA], acute tearing [MEDICAL_DATA] to back, bl…" at bounding box center [758, 224] width 612 height 88
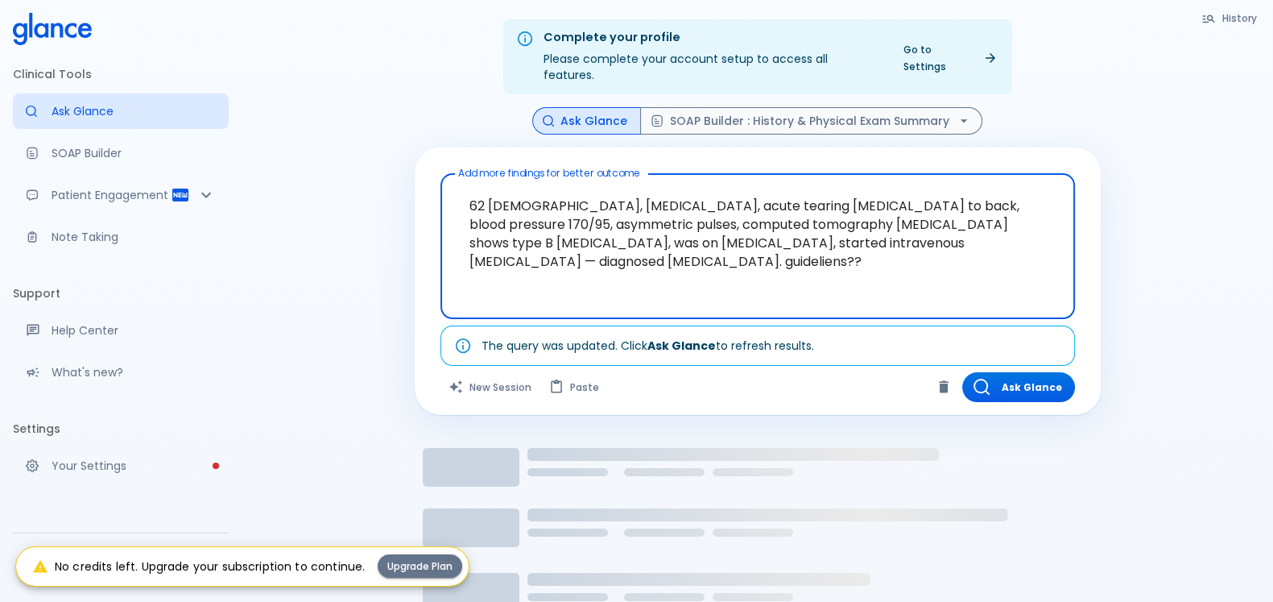
type textarea "62 [DEMOGRAPHIC_DATA], [MEDICAL_DATA], acute tearing [MEDICAL_DATA] to back, bl…"
click at [238, 515] on div "Clinical Tools Ask Glance SOAP Builder Patient Engagement Note Taking Support H…" at bounding box center [121, 301] width 242 height 602
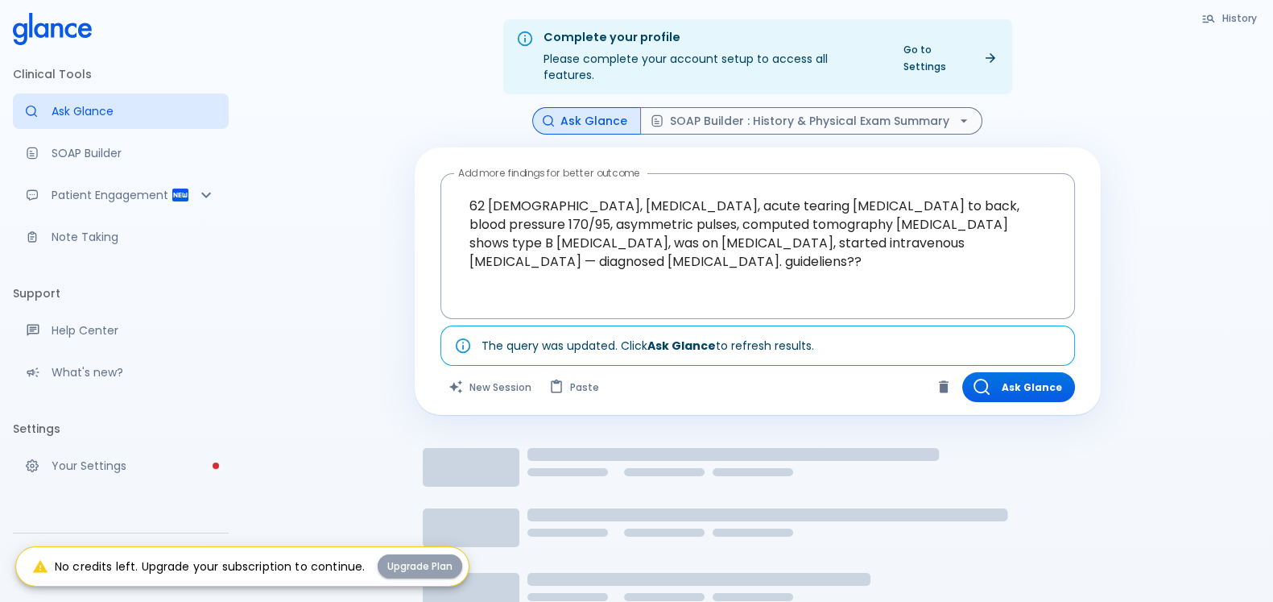
click at [419, 560] on button "Upgrade Plan" at bounding box center [420, 565] width 85 height 23
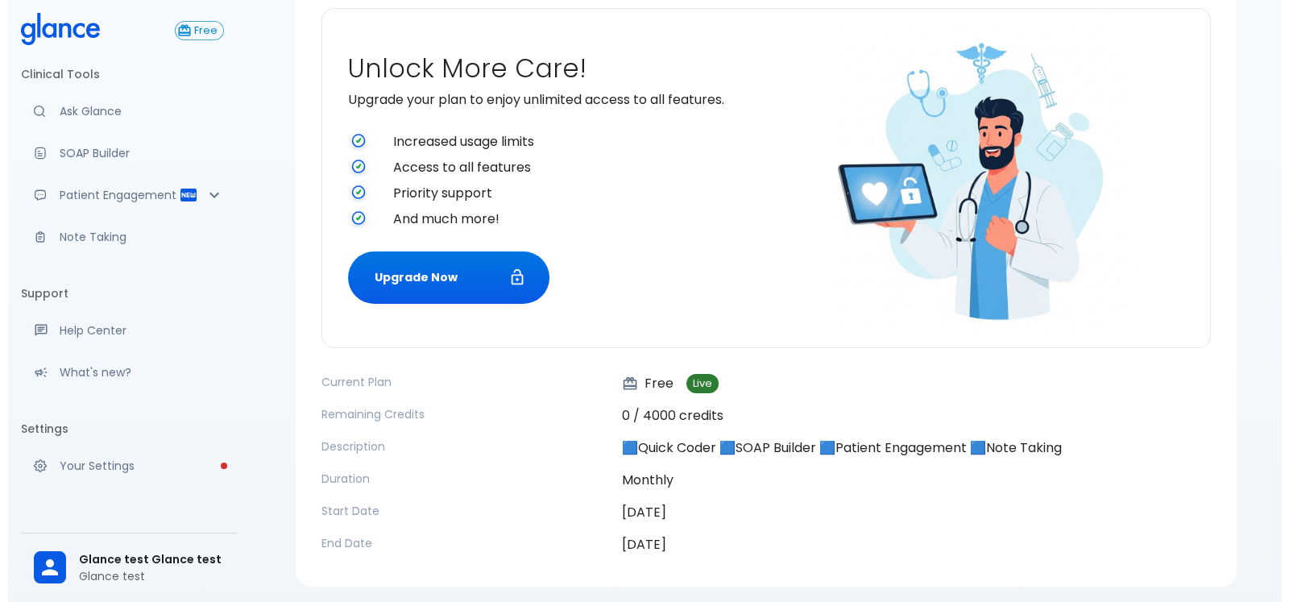
scroll to position [148, 0]
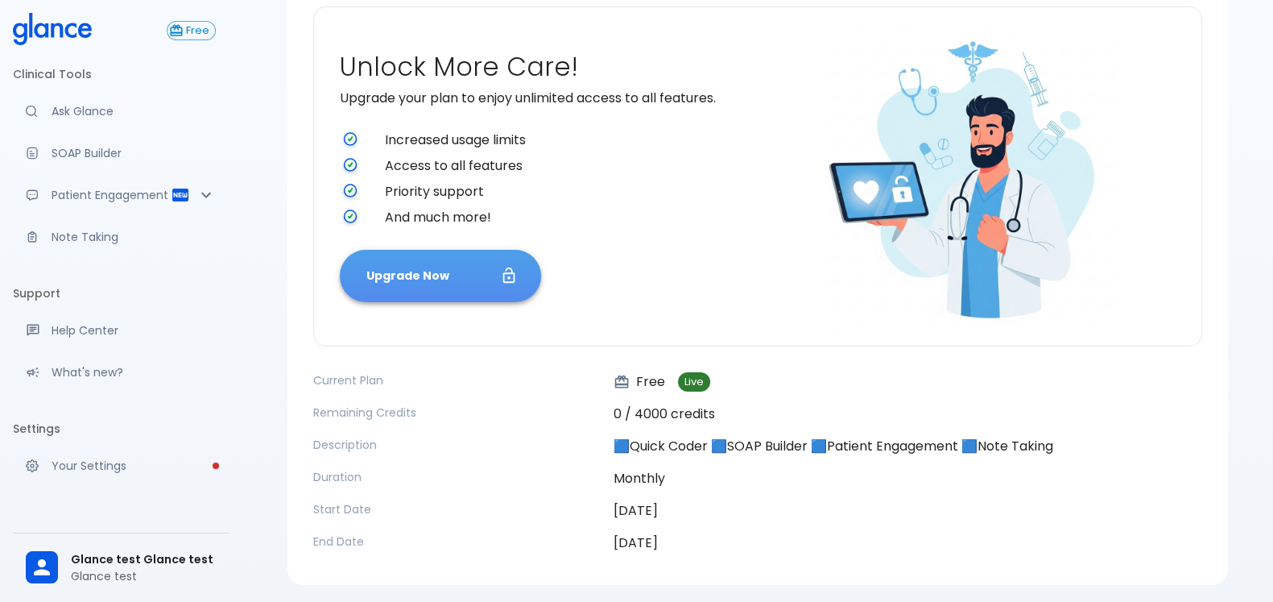
click at [411, 290] on button "Upgrade Now" at bounding box center [440, 276] width 201 height 52
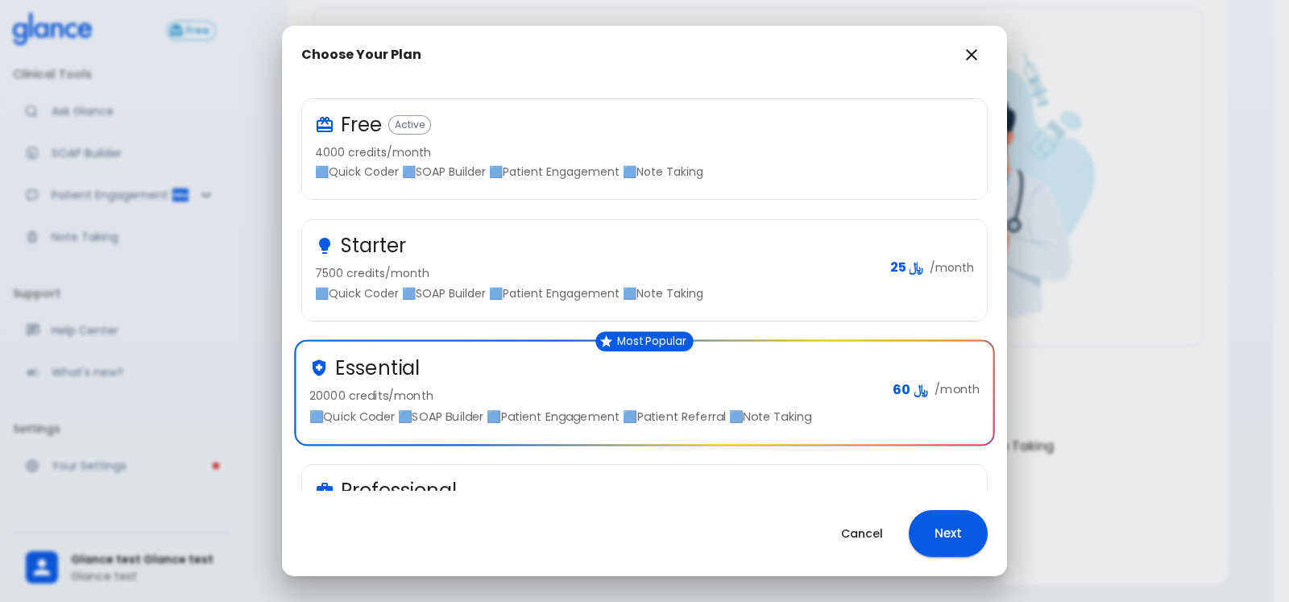
scroll to position [142, 0]
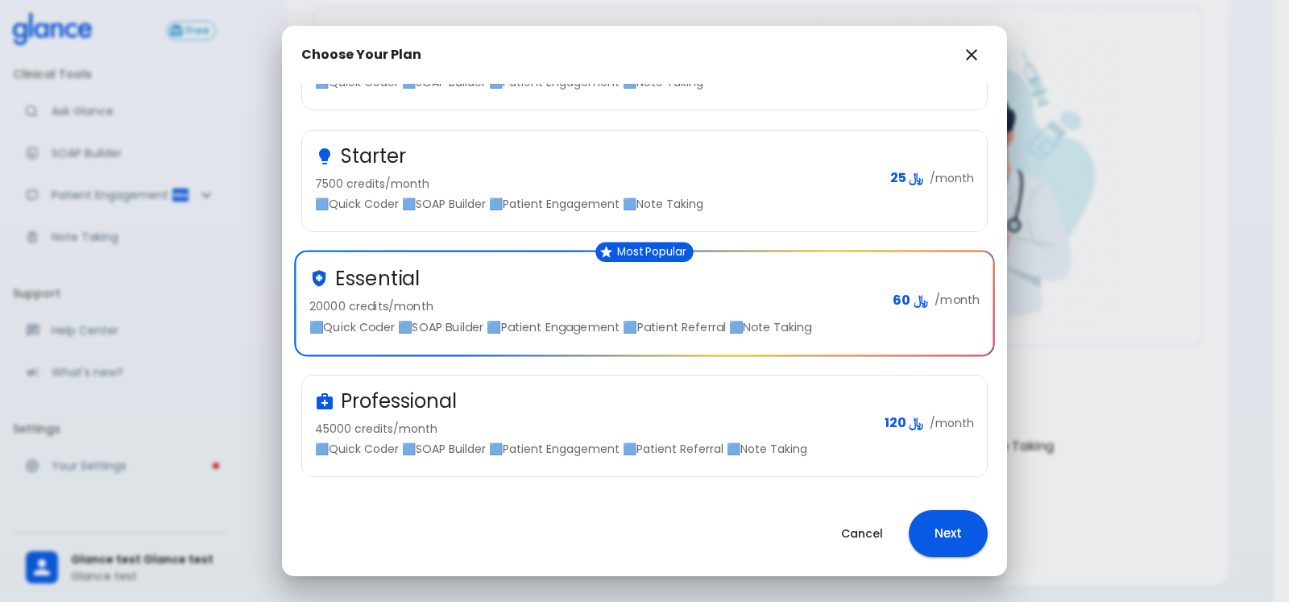
click at [557, 399] on div "Professional" at bounding box center [593, 401] width 557 height 26
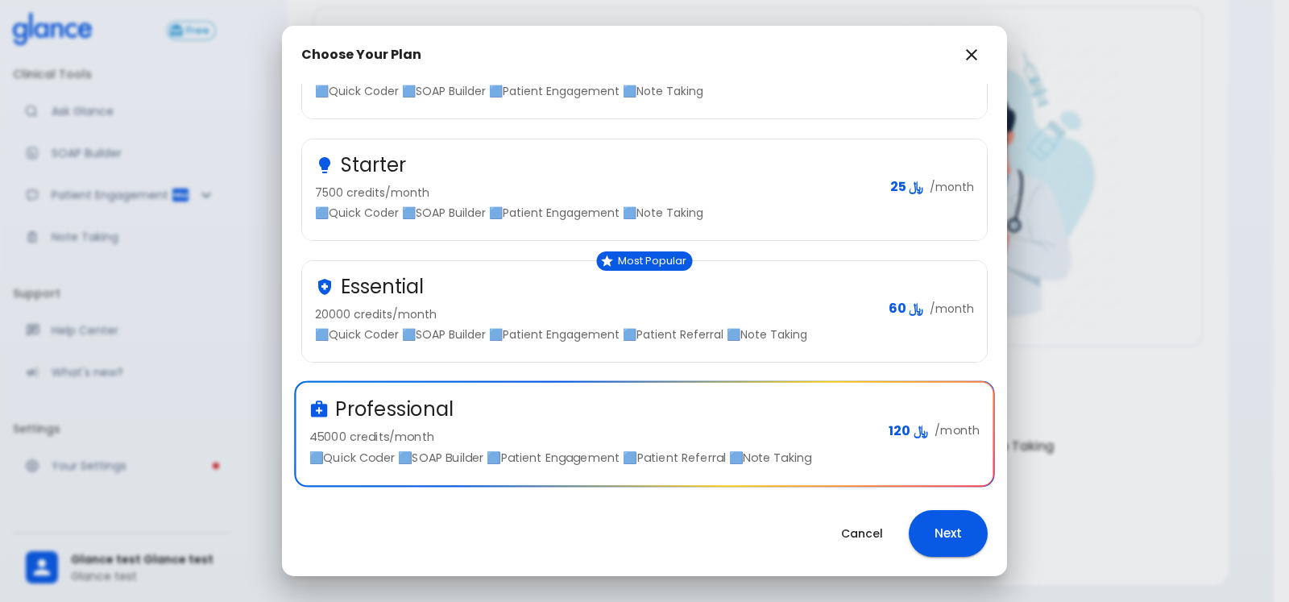
scroll to position [0, 0]
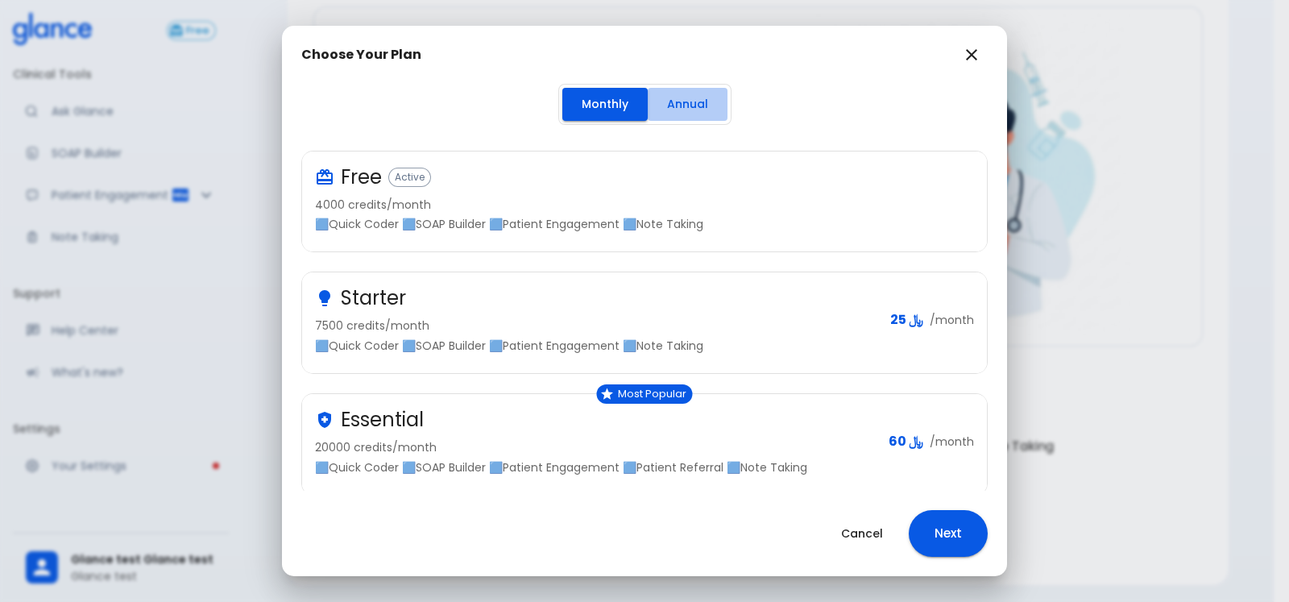
click at [693, 90] on button "Annual" at bounding box center [688, 104] width 80 height 33
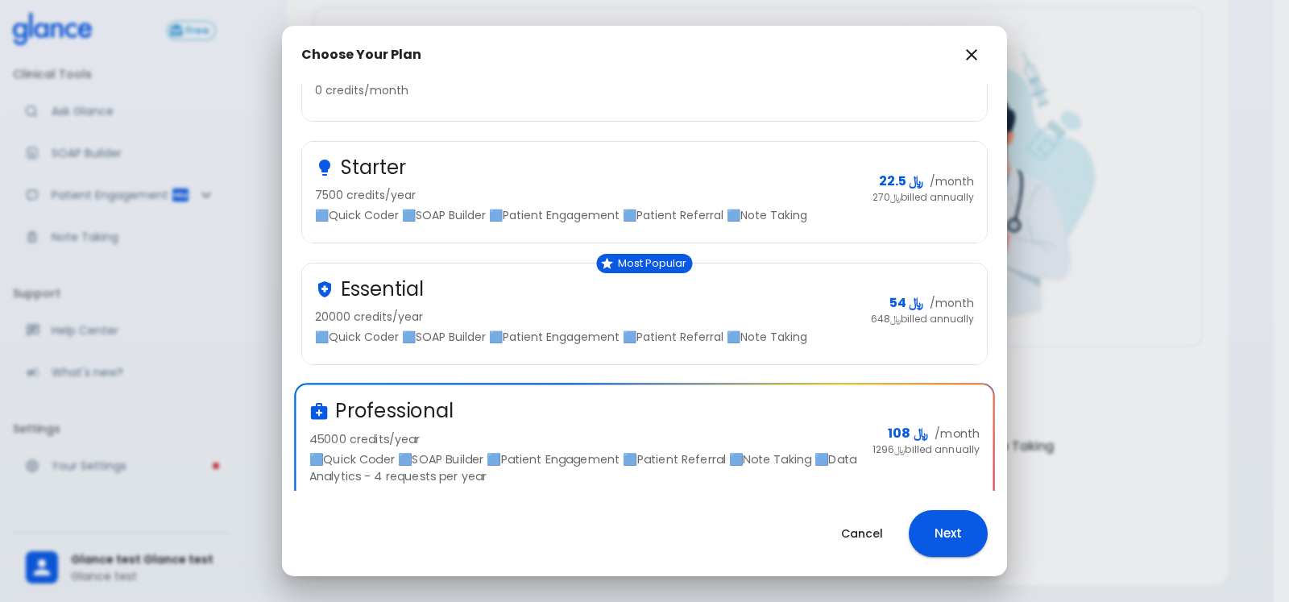
scroll to position [172, 0]
click at [707, 276] on div "Essential" at bounding box center [586, 289] width 543 height 26
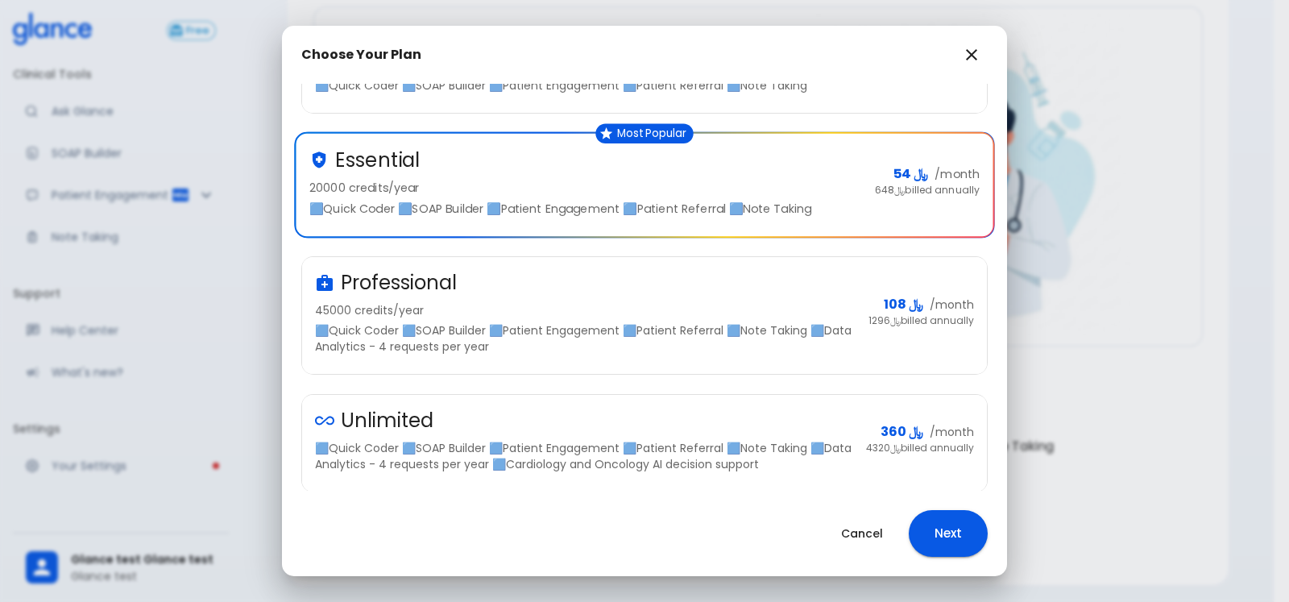
scroll to position [306, 0]
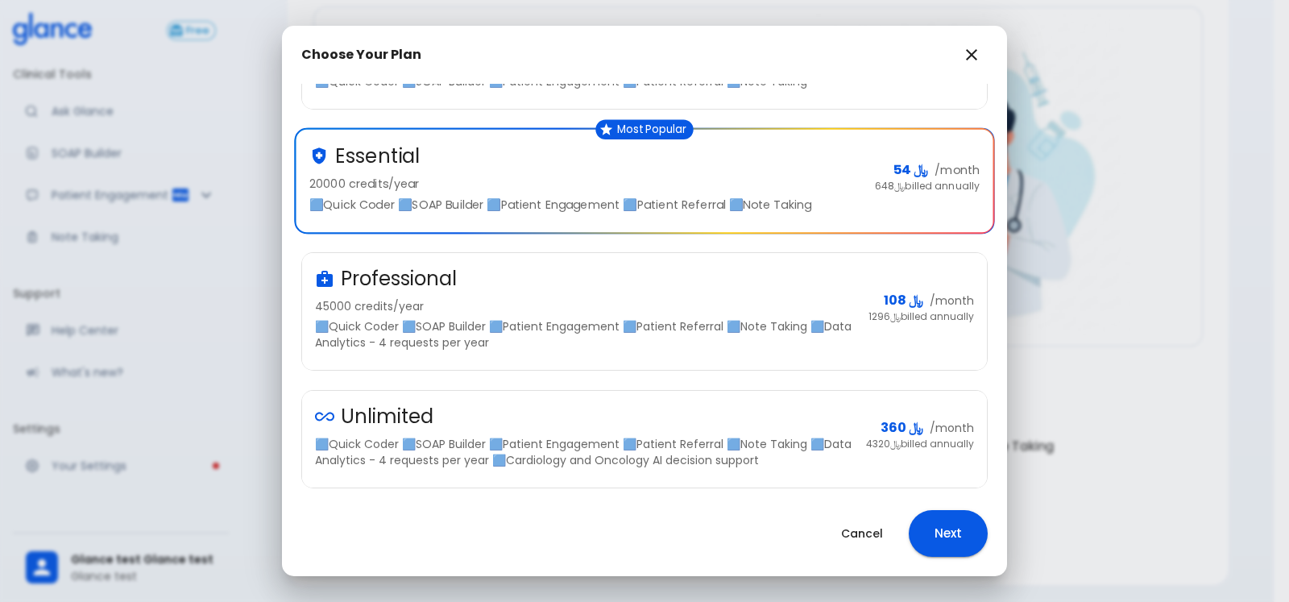
click at [1087, 78] on div "Choose Your Plan Monthly Annual Save 10% with annual billing Free Active 0 cred…" at bounding box center [644, 301] width 1289 height 602
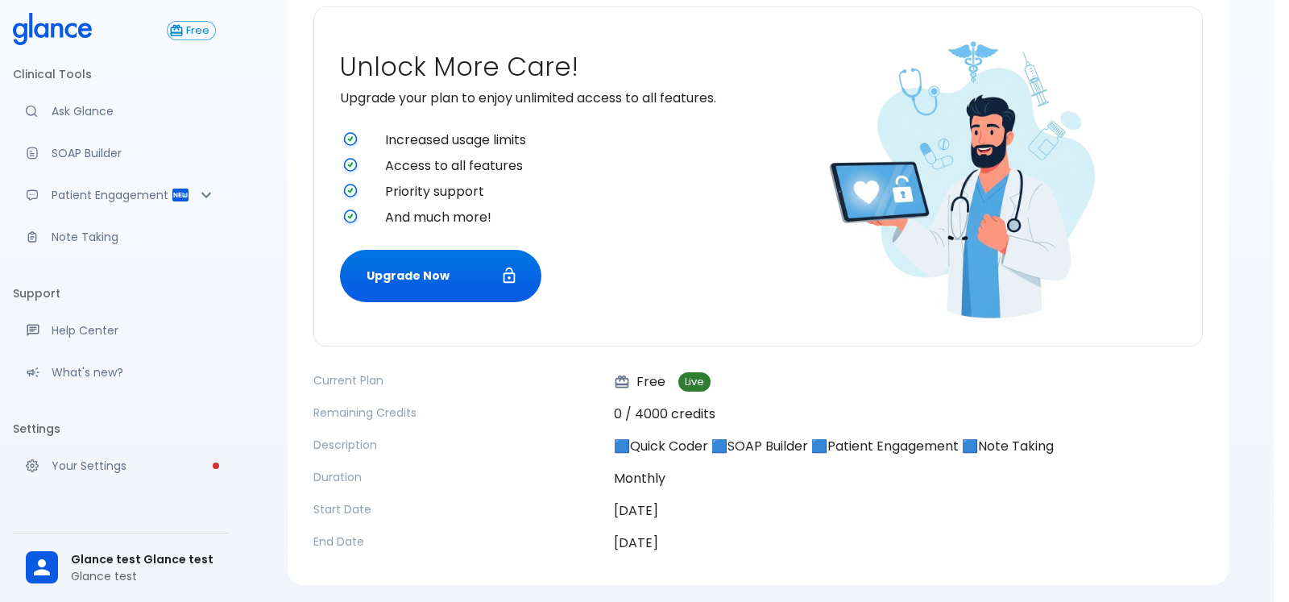
scroll to position [143, 0]
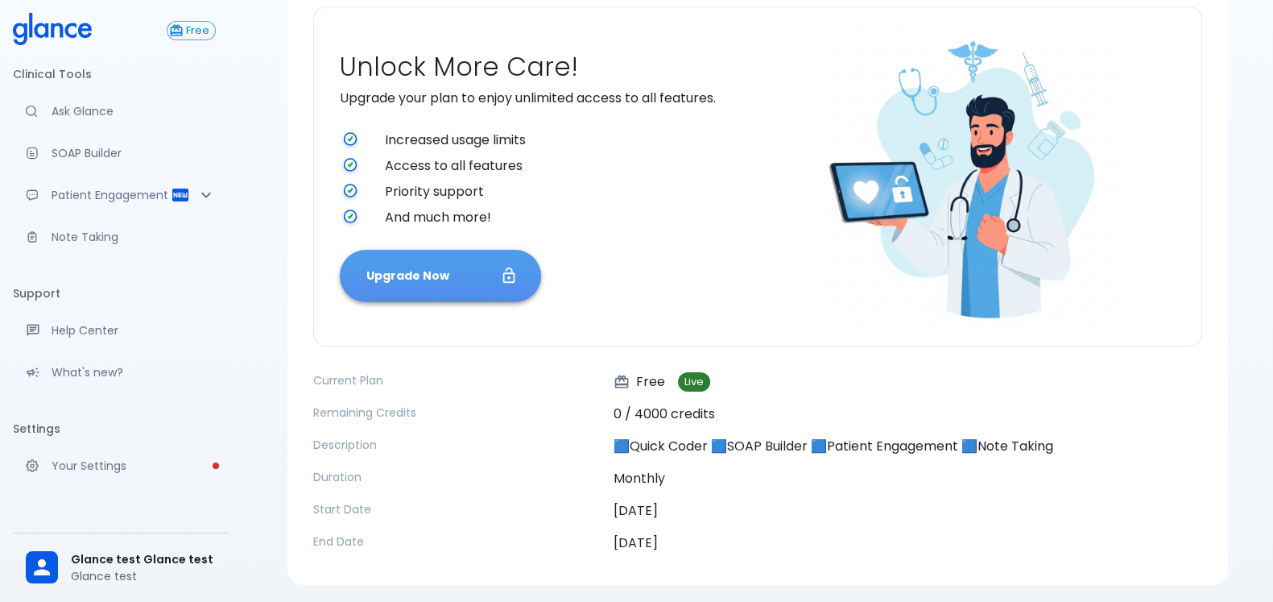
click at [404, 264] on button "Upgrade Now" at bounding box center [440, 276] width 201 height 52
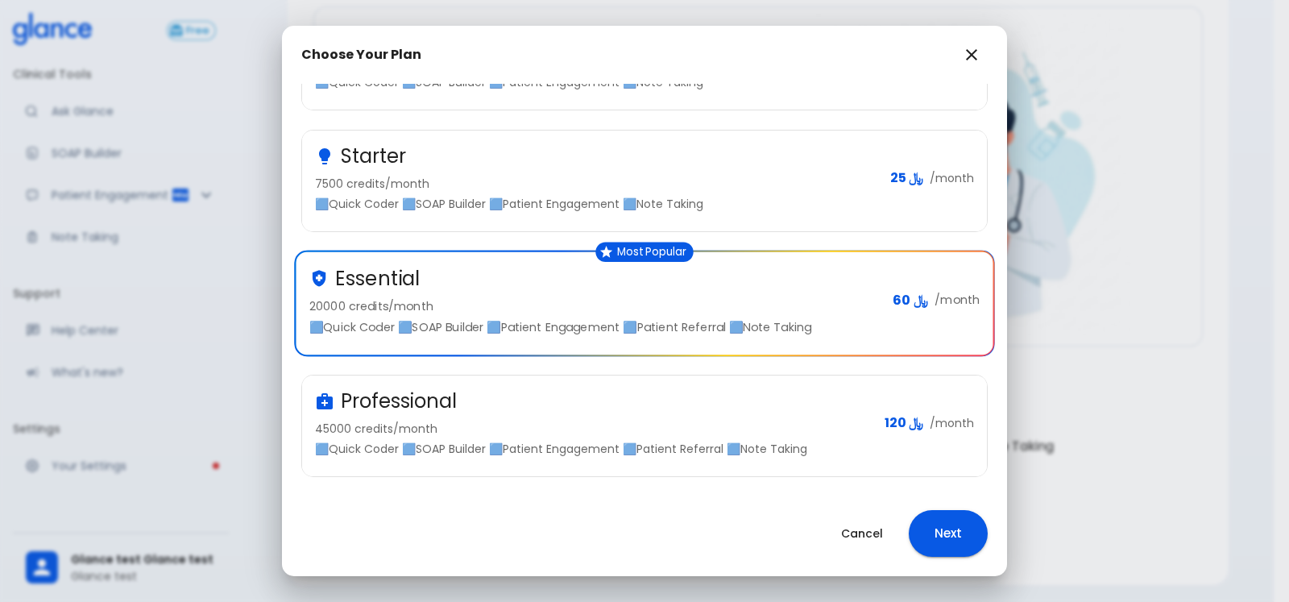
scroll to position [0, 0]
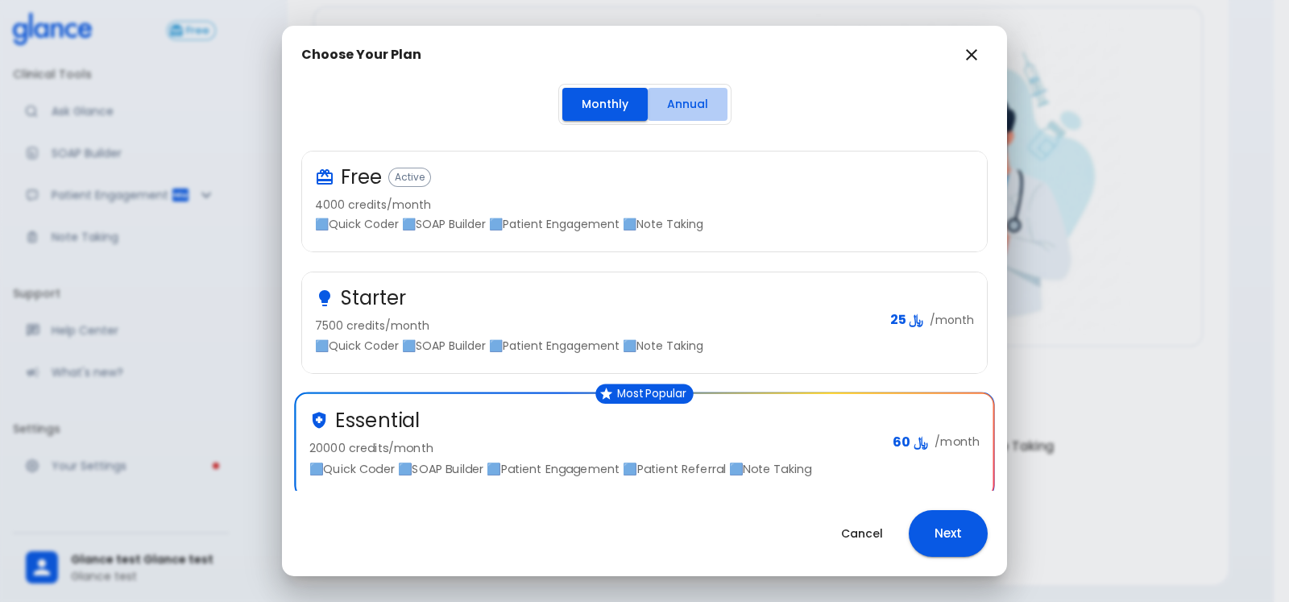
click at [677, 94] on button "Annual" at bounding box center [688, 104] width 80 height 33
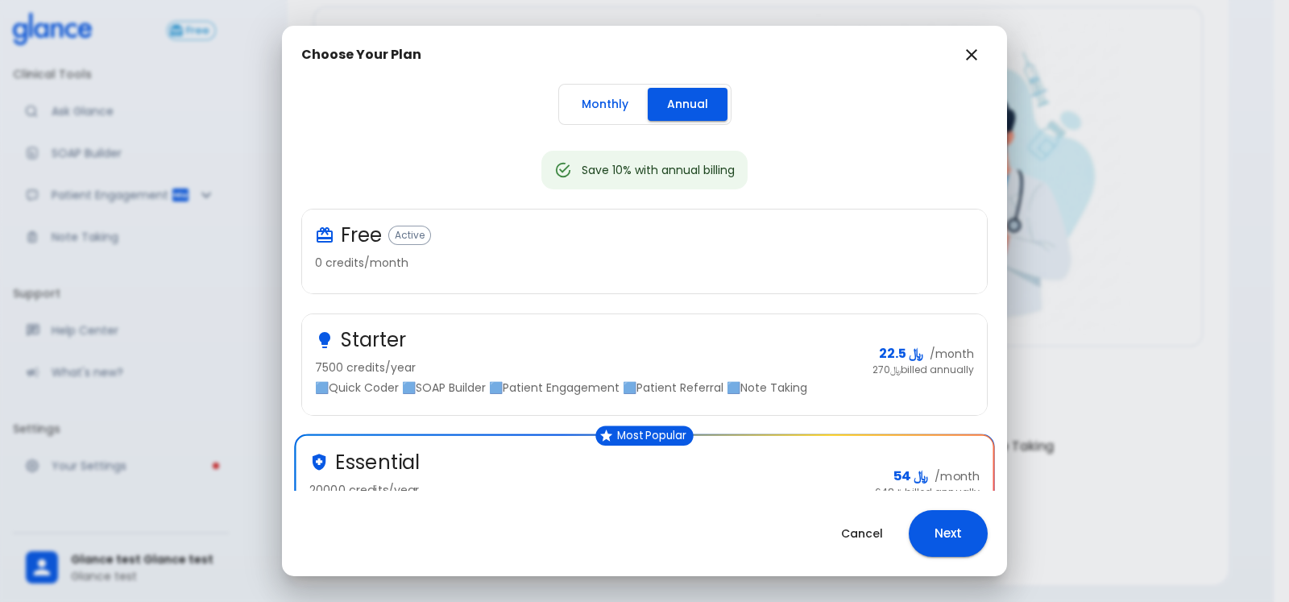
scroll to position [317, 0]
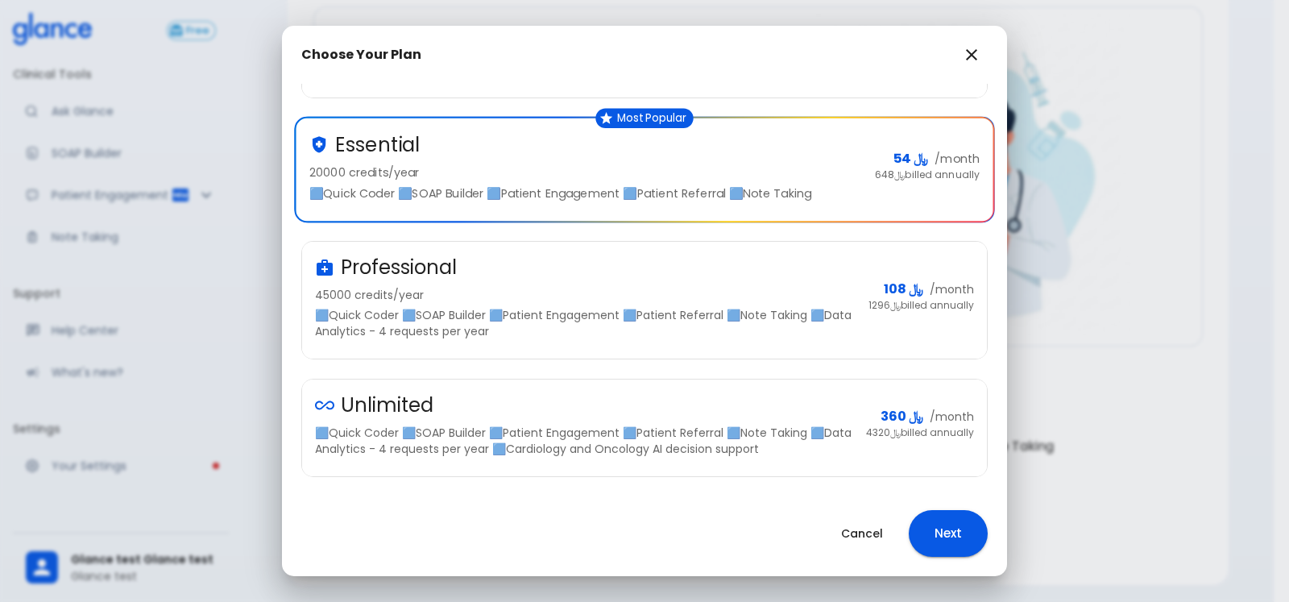
click at [402, 311] on p "🟦Quick Coder 🟦SOAP Builder 🟦Patient Engagement 🟦Patient Referral 🟦Note Taking 🟦…" at bounding box center [585, 323] width 540 height 32
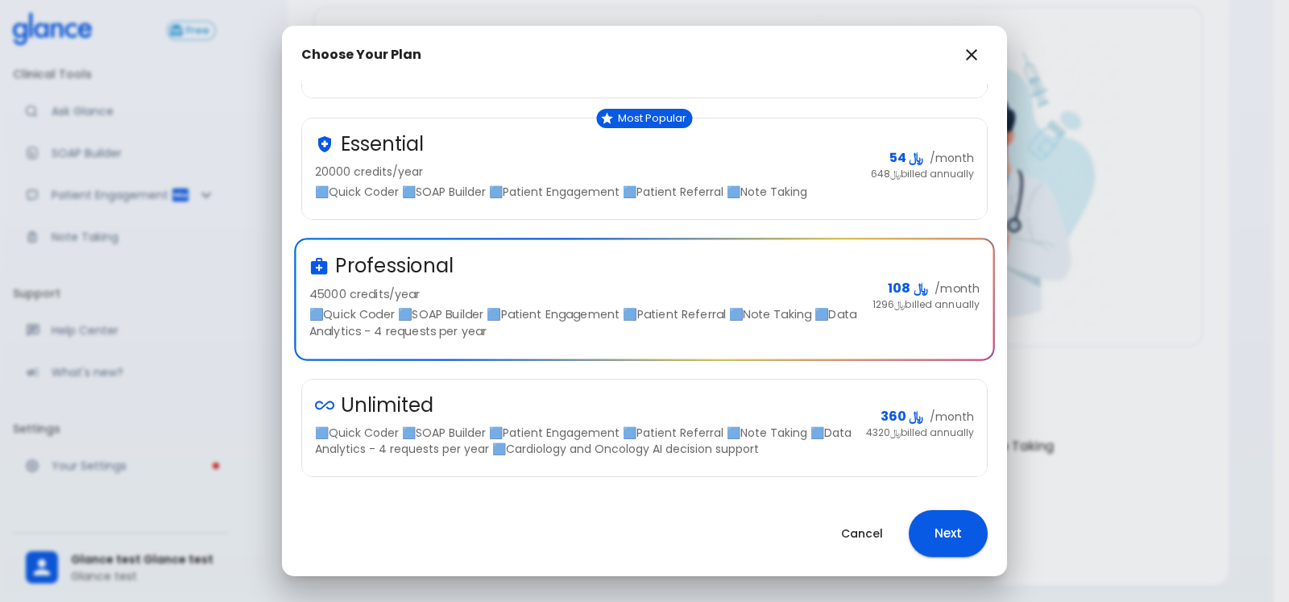
click at [660, 441] on p "🟦Quick Coder 🟦SOAP Builder 🟦Patient Engagement 🟦Patient Referral 🟦Note Taking 🟦…" at bounding box center [584, 440] width 538 height 32
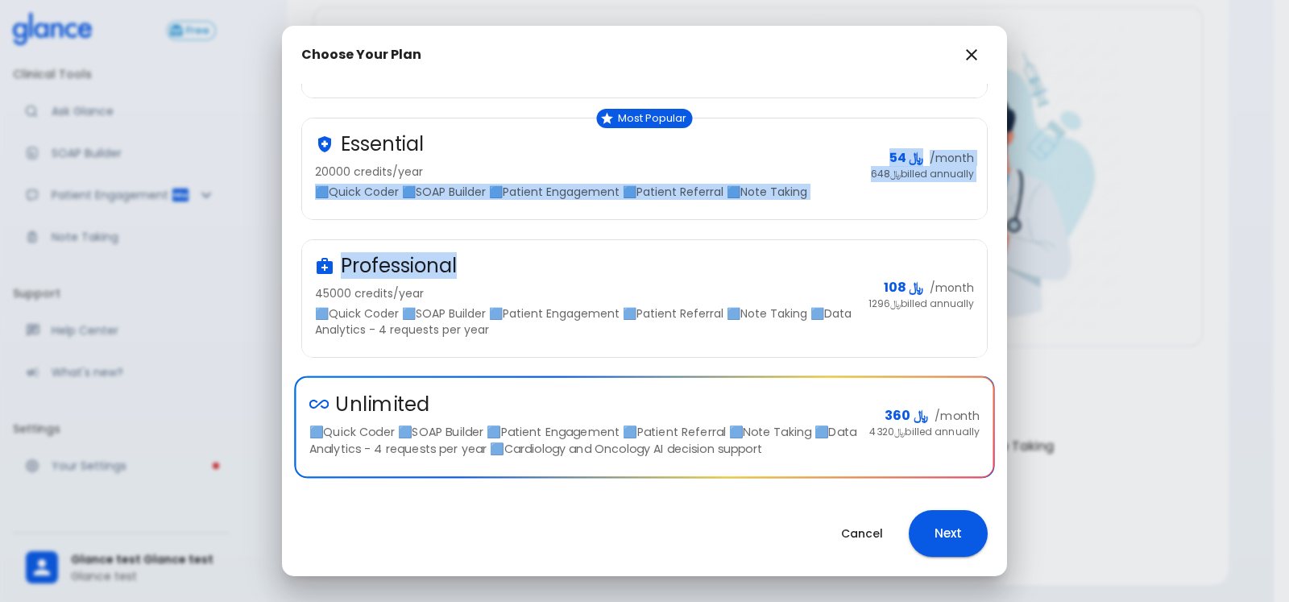
drag, startPoint x: 616, startPoint y: 267, endPoint x: 628, endPoint y: 171, distance: 96.6
click at [628, 171] on div "Free Active 0 credits/month Starter 7500 credits/year 🟦Quick Coder 🟦SOAP Builde…" at bounding box center [644, 184] width 686 height 586
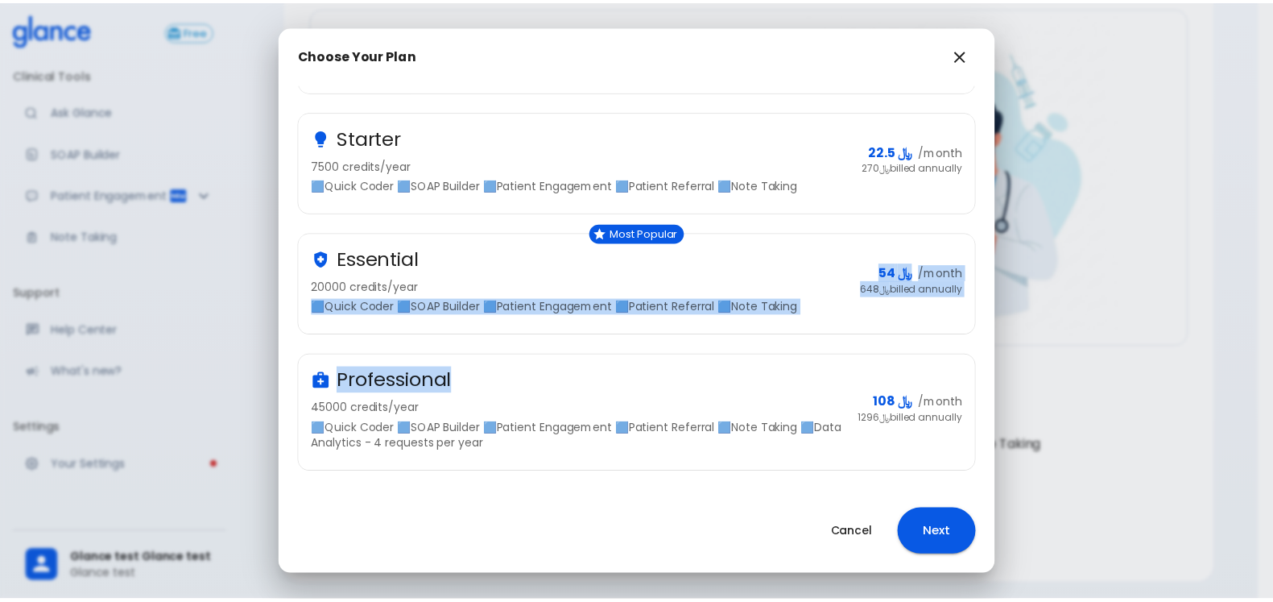
scroll to position [0, 0]
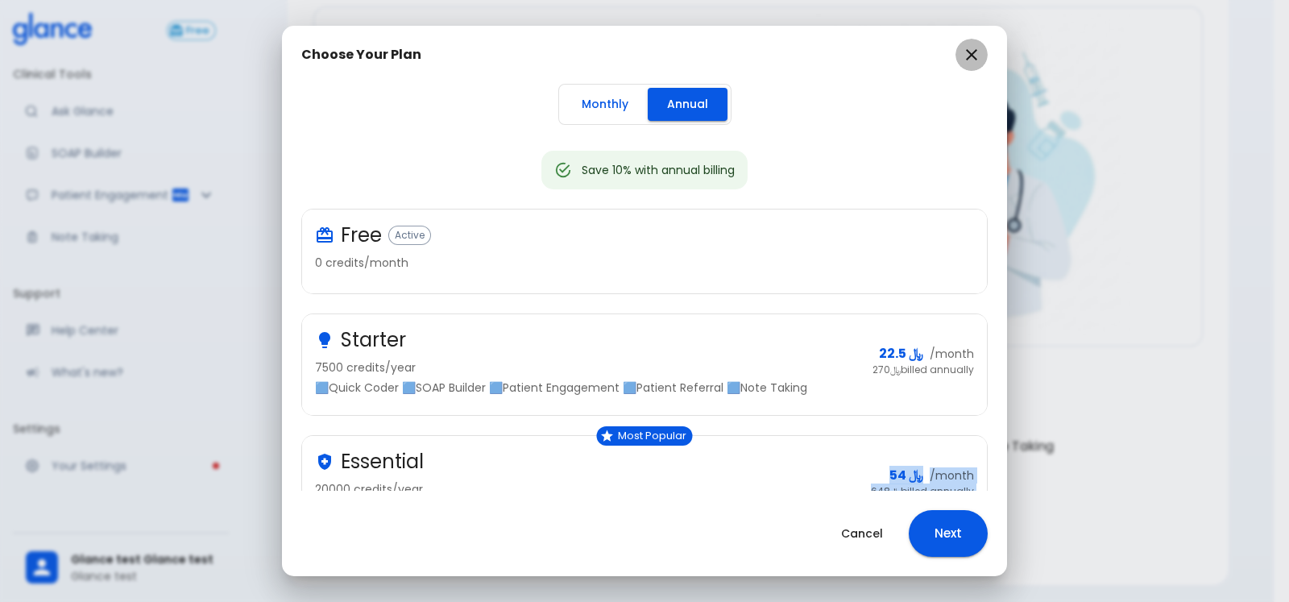
click at [973, 52] on icon "button" at bounding box center [971, 54] width 11 height 11
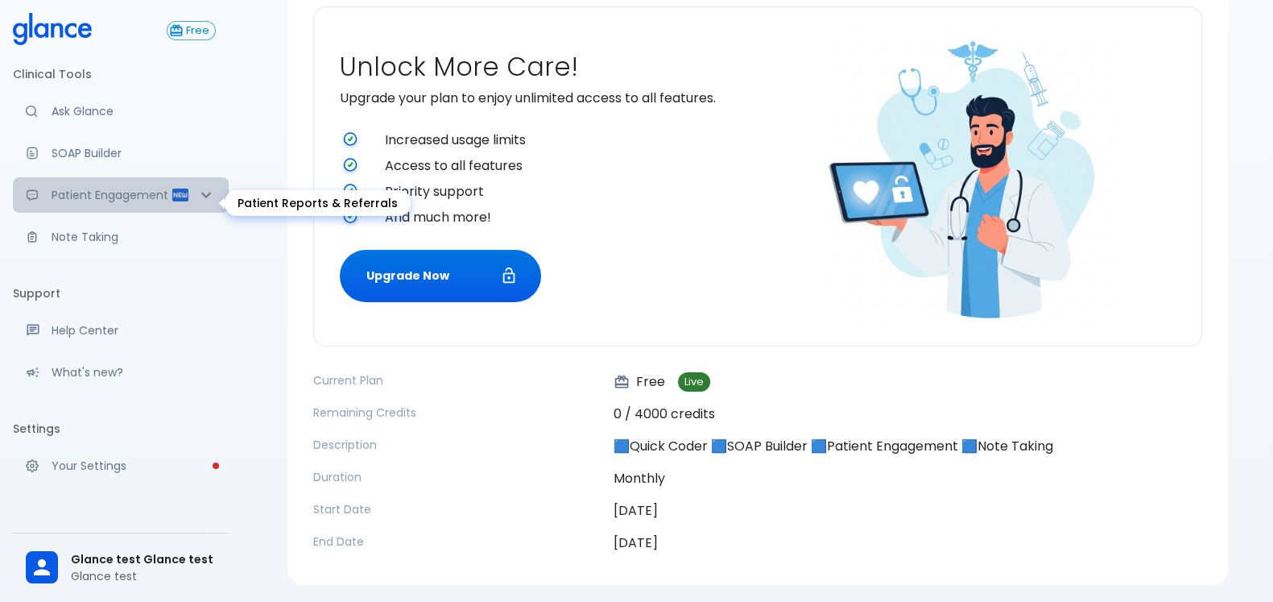
click at [121, 200] on p "Patient Engagement" at bounding box center [111, 195] width 119 height 16
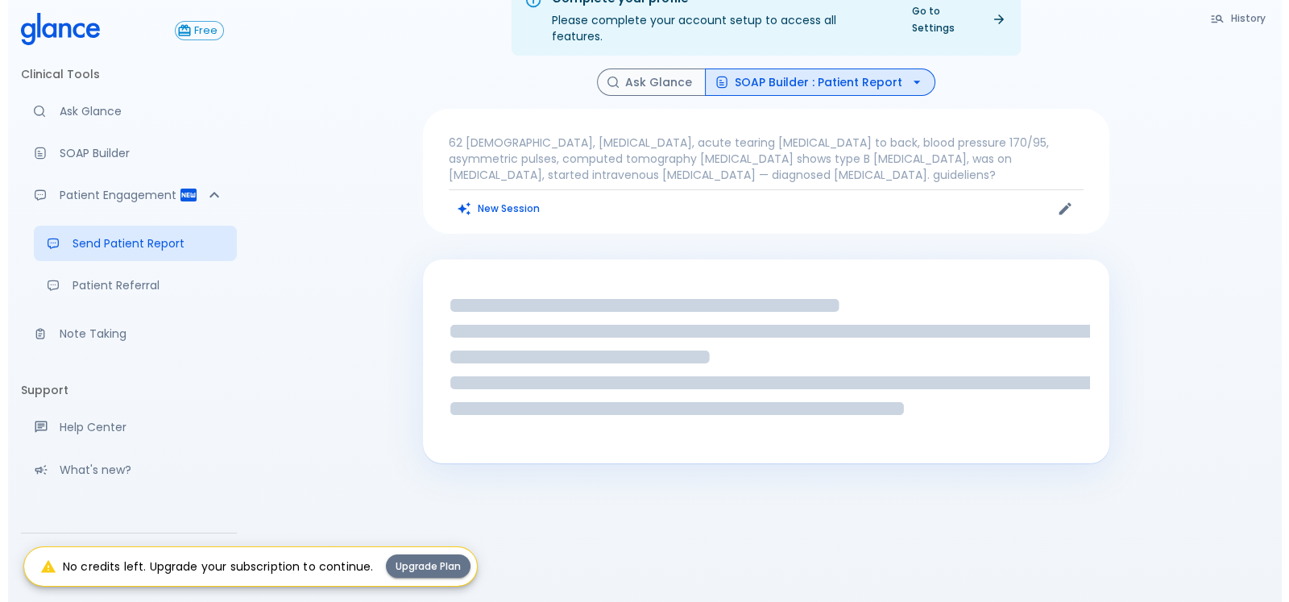
scroll to position [66, 0]
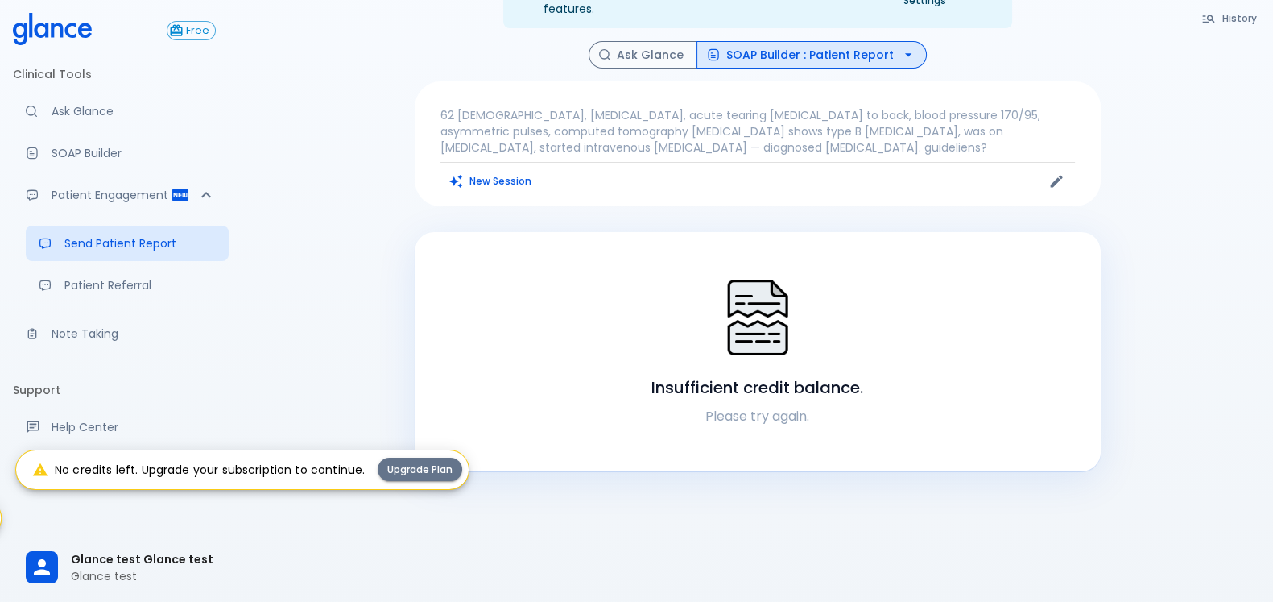
click at [269, 420] on div "Complete your profile Please complete your account setup to access all features…" at bounding box center [758, 276] width 1032 height 685
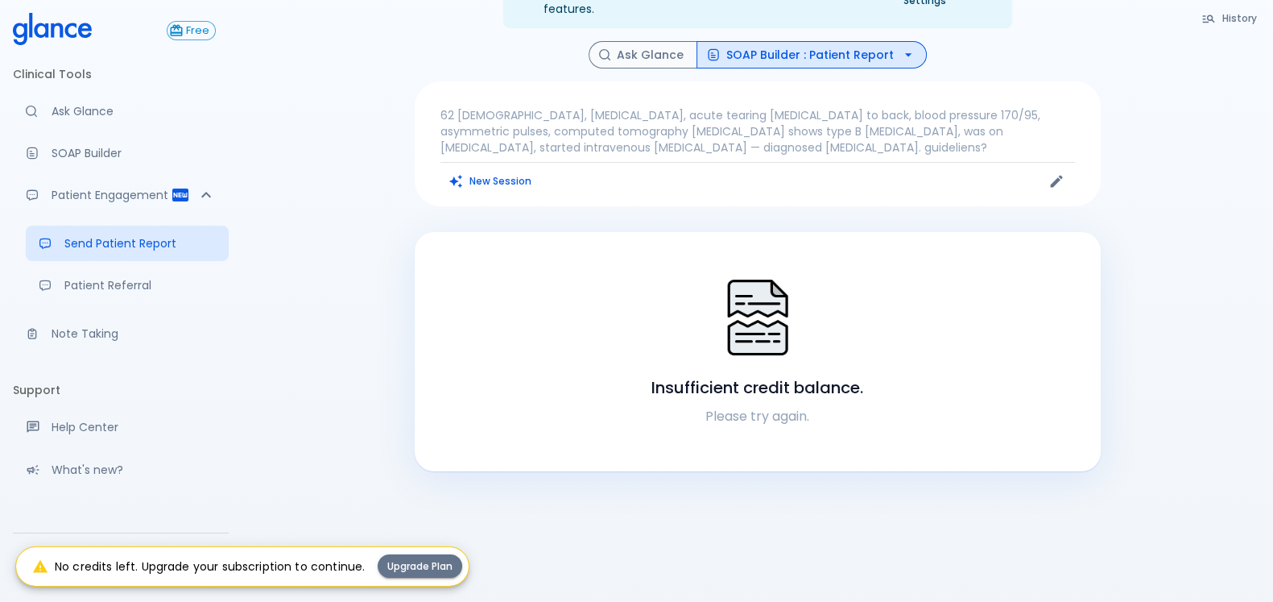
click at [279, 486] on div "Complete your profile Please complete your account setup to access all features…" at bounding box center [758, 276] width 1032 height 685
click at [362, 474] on div "Complete your profile Please complete your account setup to access all features…" at bounding box center [758, 276] width 1032 height 685
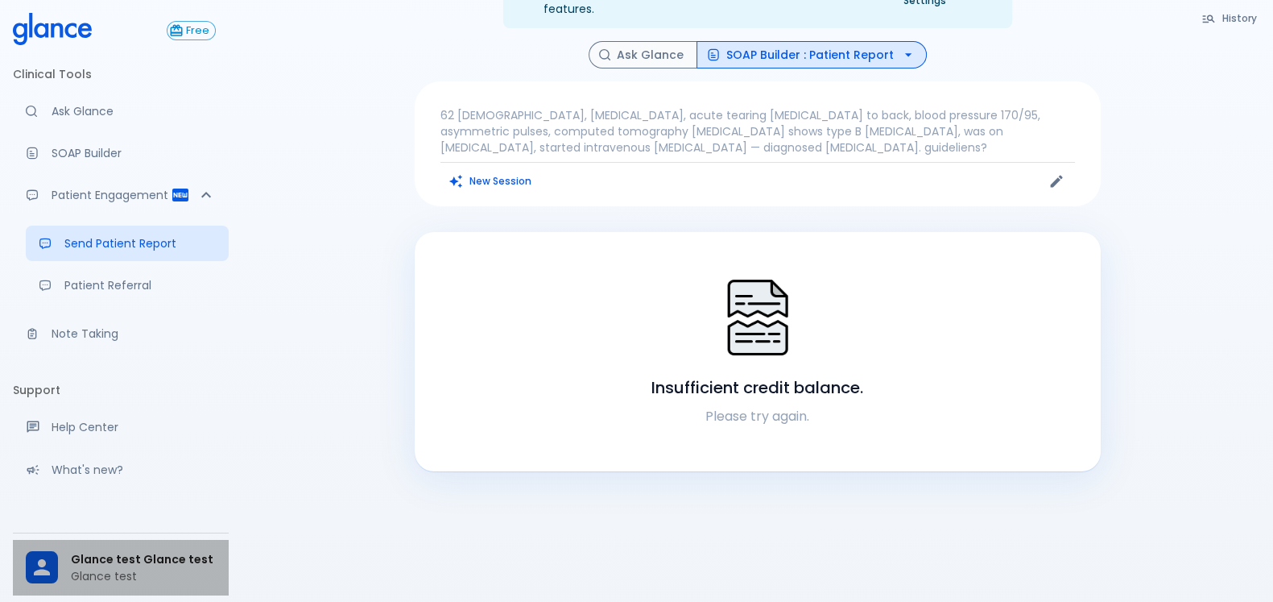
click at [119, 567] on span "Glance test Glance test" at bounding box center [143, 559] width 145 height 17
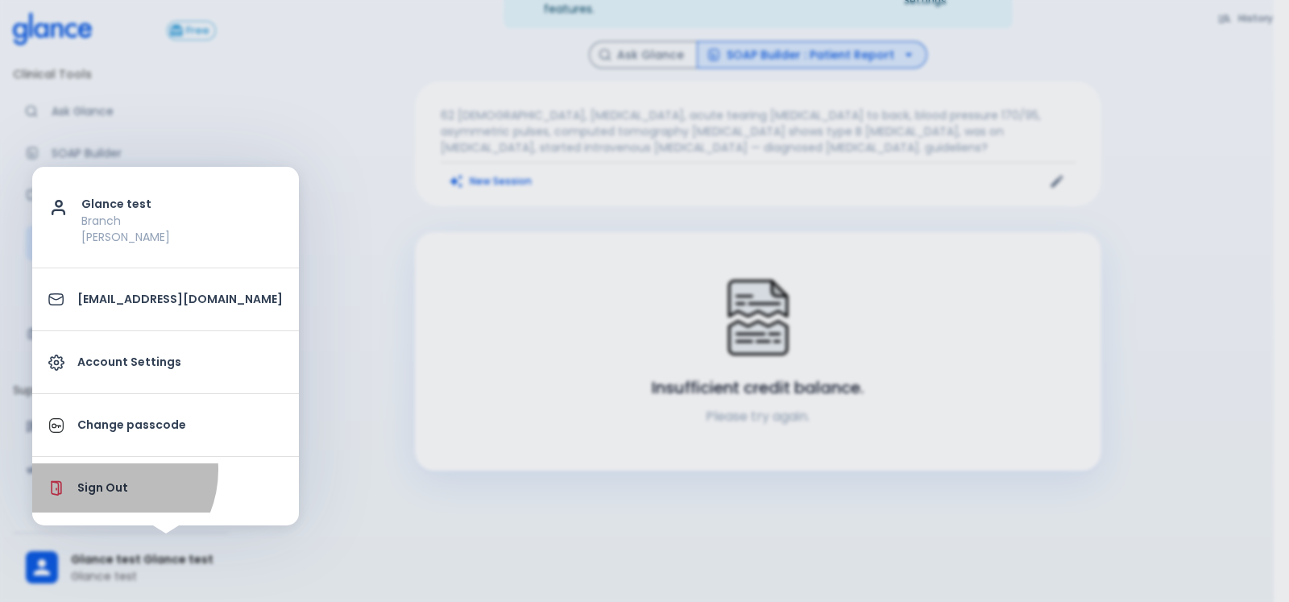
click at [103, 469] on li "Sign Out" at bounding box center [165, 487] width 267 height 49
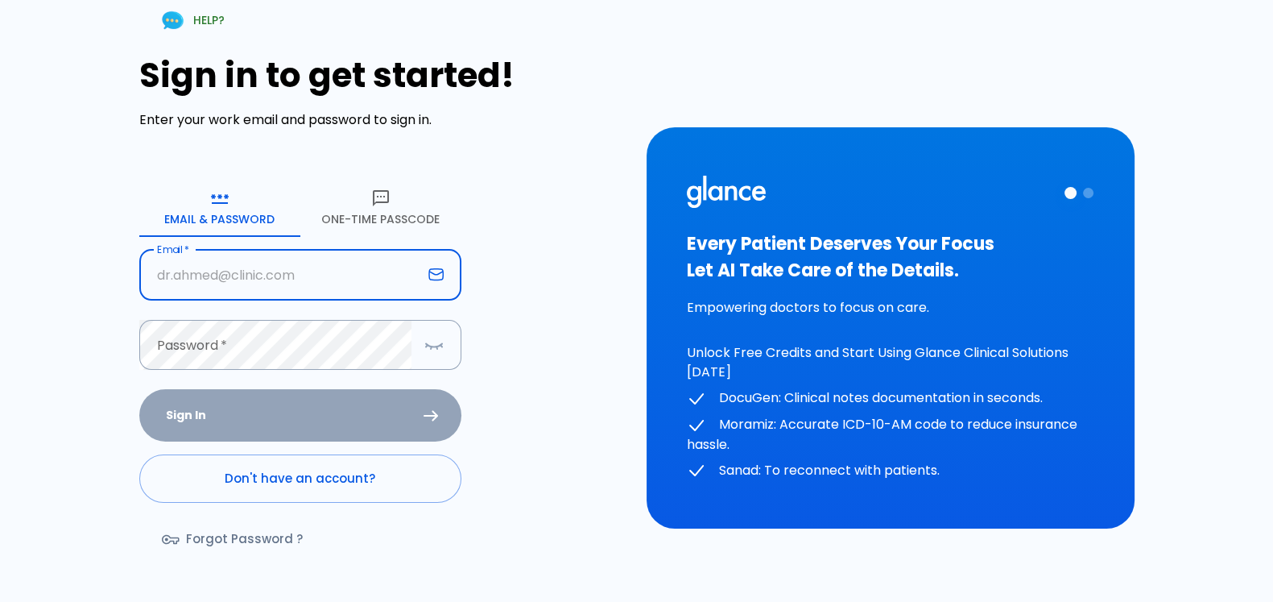
click at [340, 263] on input "Email   *" at bounding box center [280, 275] width 283 height 51
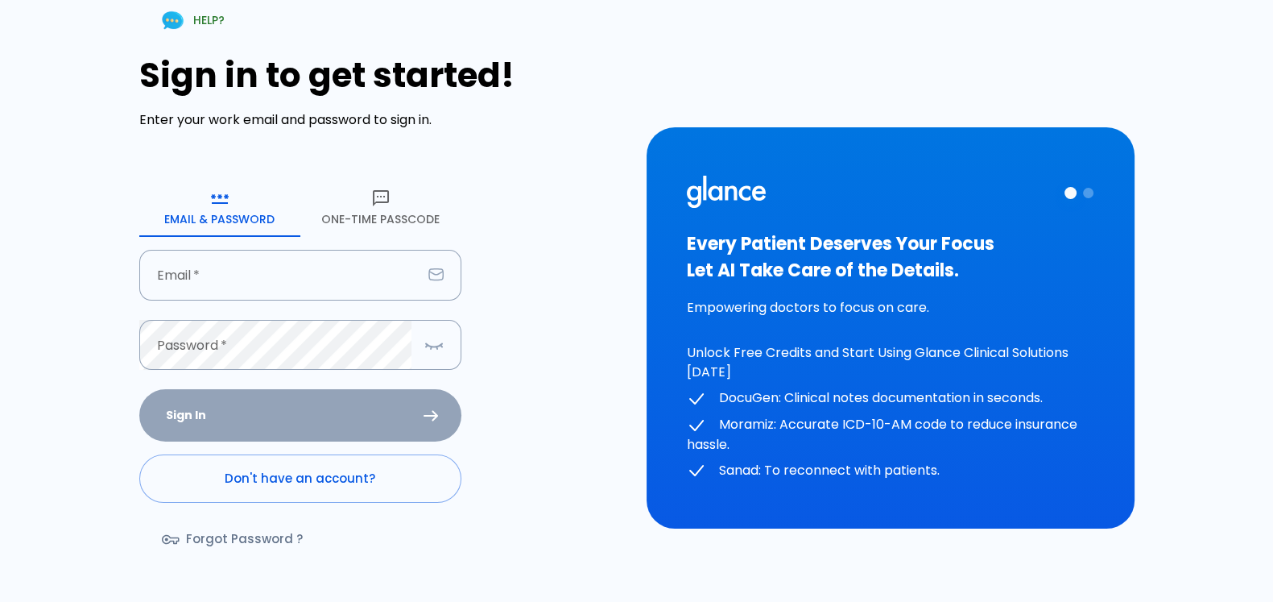
type input "Dr.jahhaaf@glance.care"
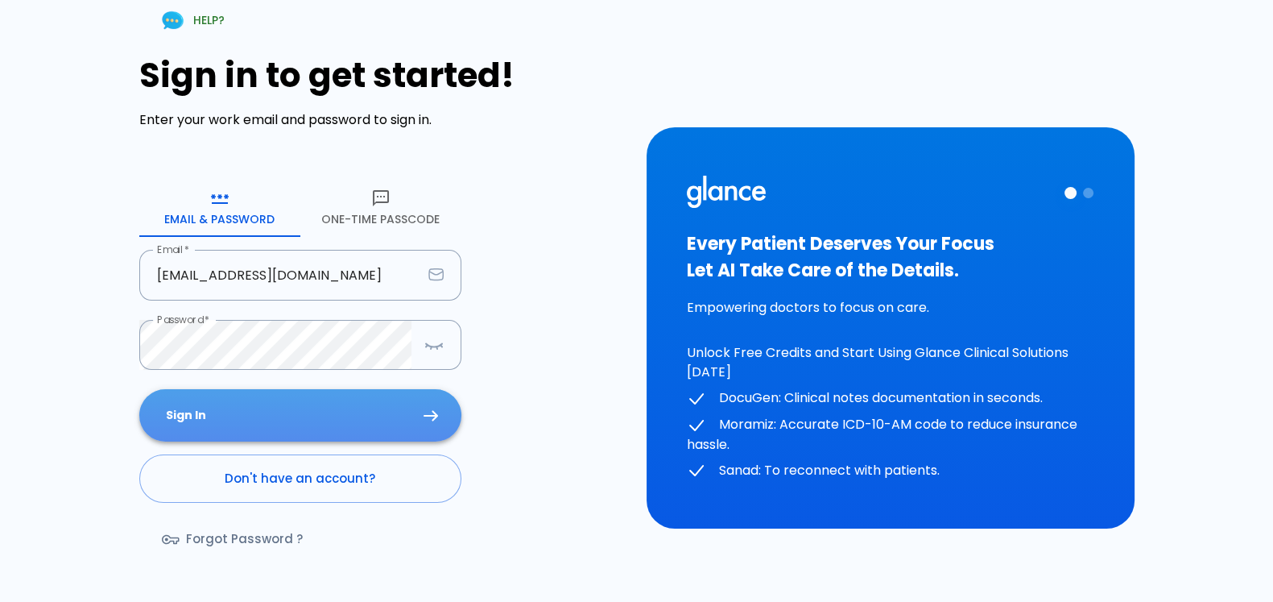
click at [320, 401] on button "Sign In" at bounding box center [300, 415] width 322 height 52
